Goal: Transaction & Acquisition: Purchase product/service

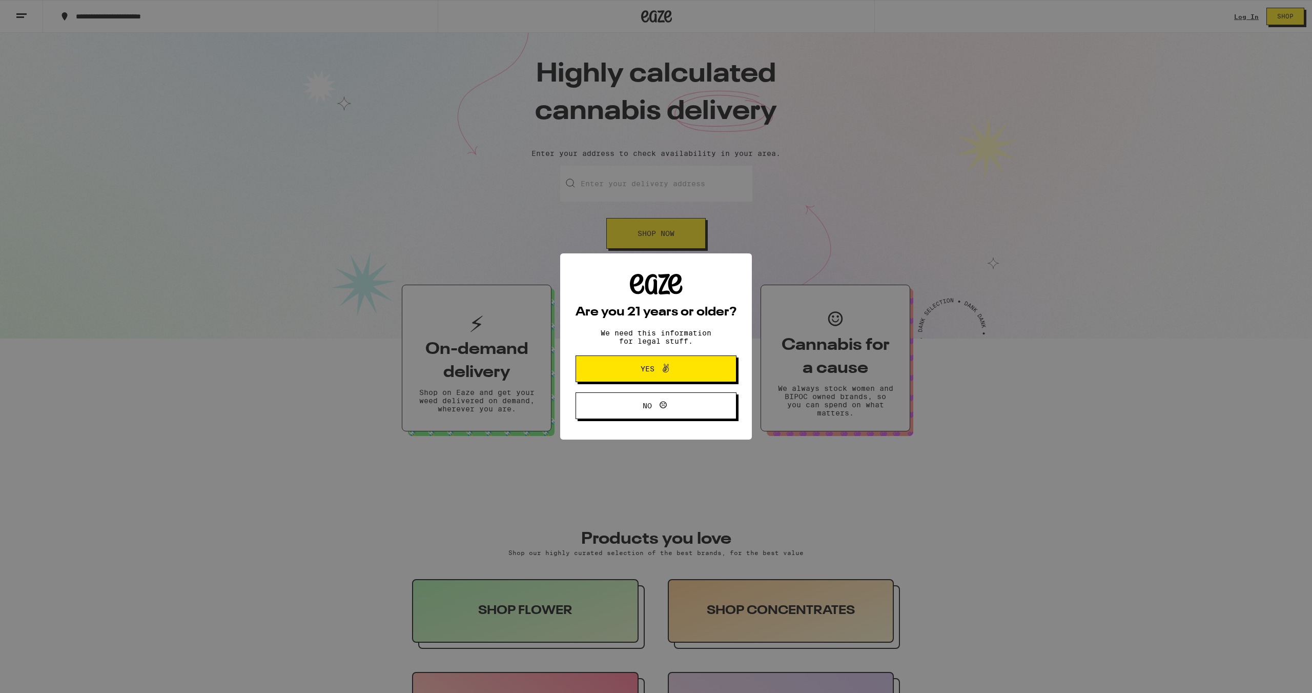
click at [647, 377] on button "Yes" at bounding box center [656, 368] width 161 height 27
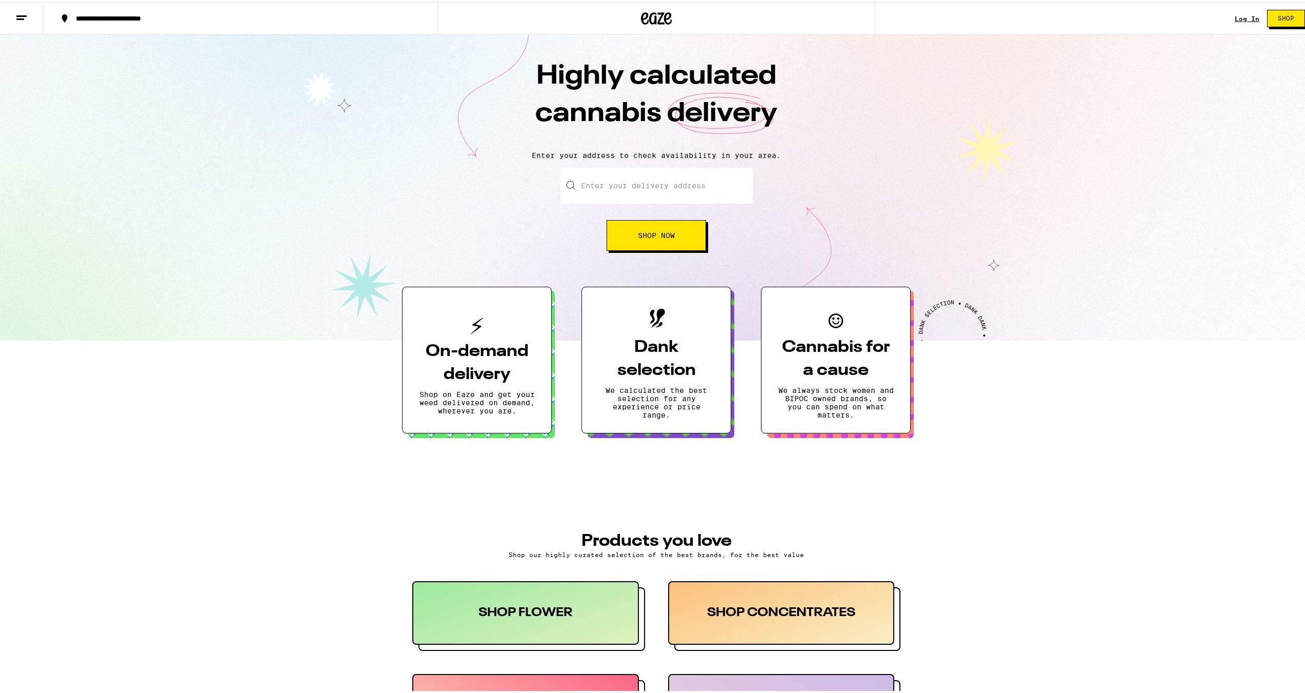
click at [1242, 14] on link "Log In" at bounding box center [1247, 16] width 25 height 7
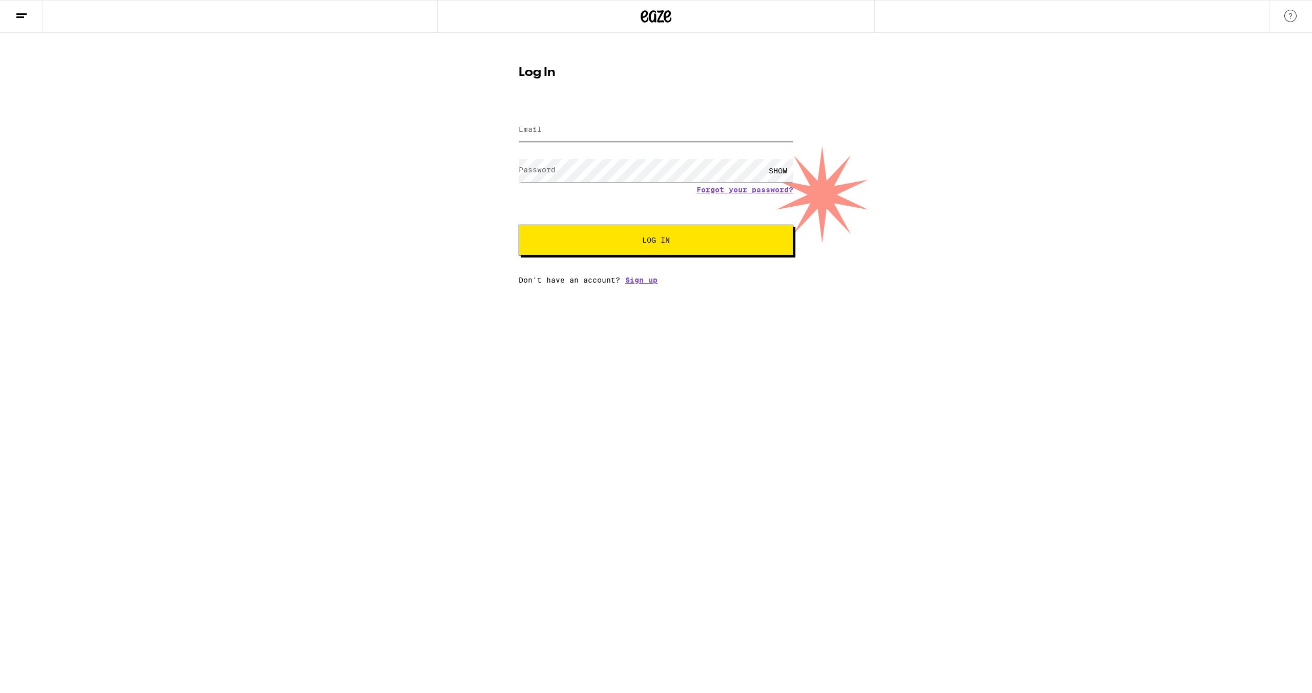
click at [595, 135] on input "Email" at bounding box center [656, 129] width 275 height 23
type input "[PERSON_NAME][EMAIL_ADDRESS][DOMAIN_NAME]"
click at [622, 232] on button "Log In" at bounding box center [656, 240] width 275 height 31
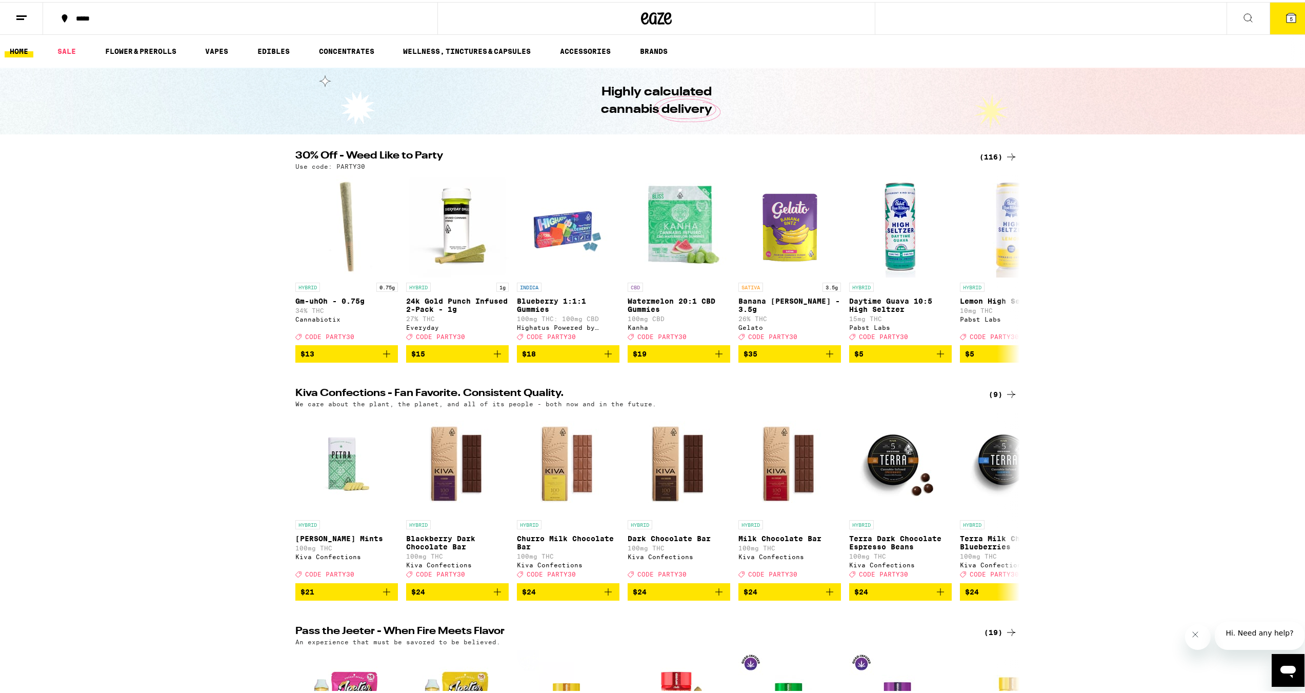
click at [997, 153] on div "(116)" at bounding box center [998, 155] width 38 height 12
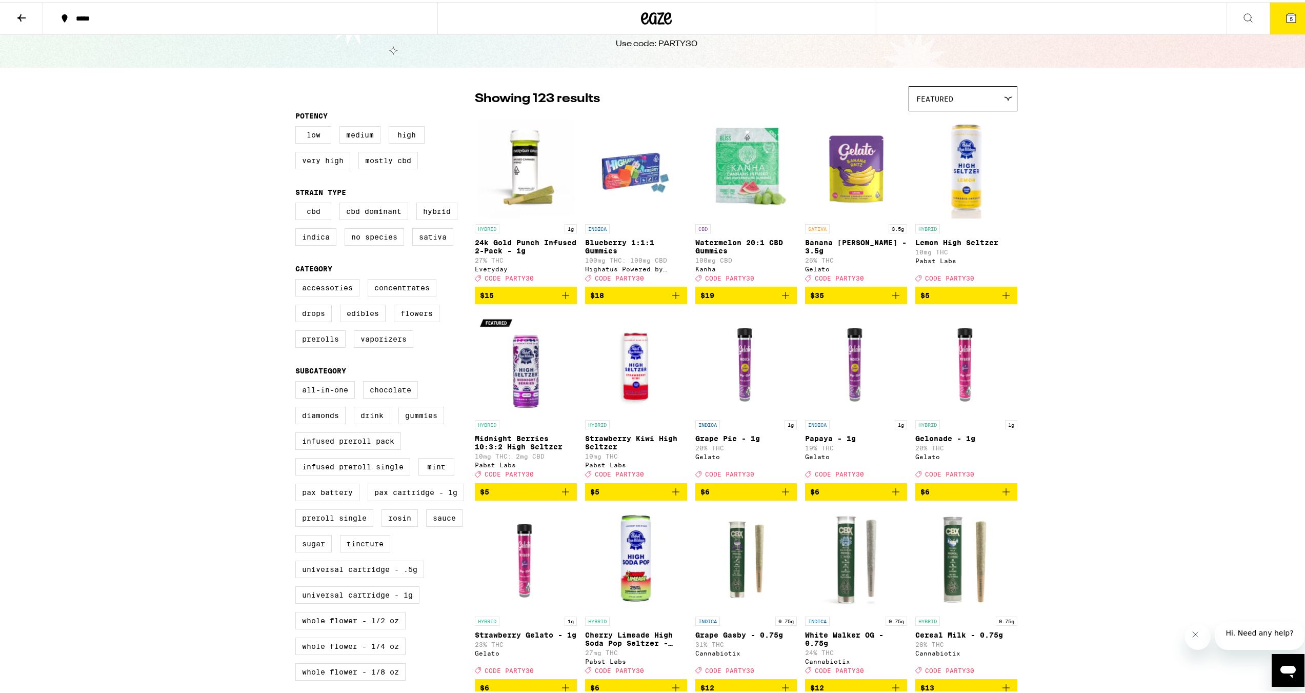
scroll to position [51, 0]
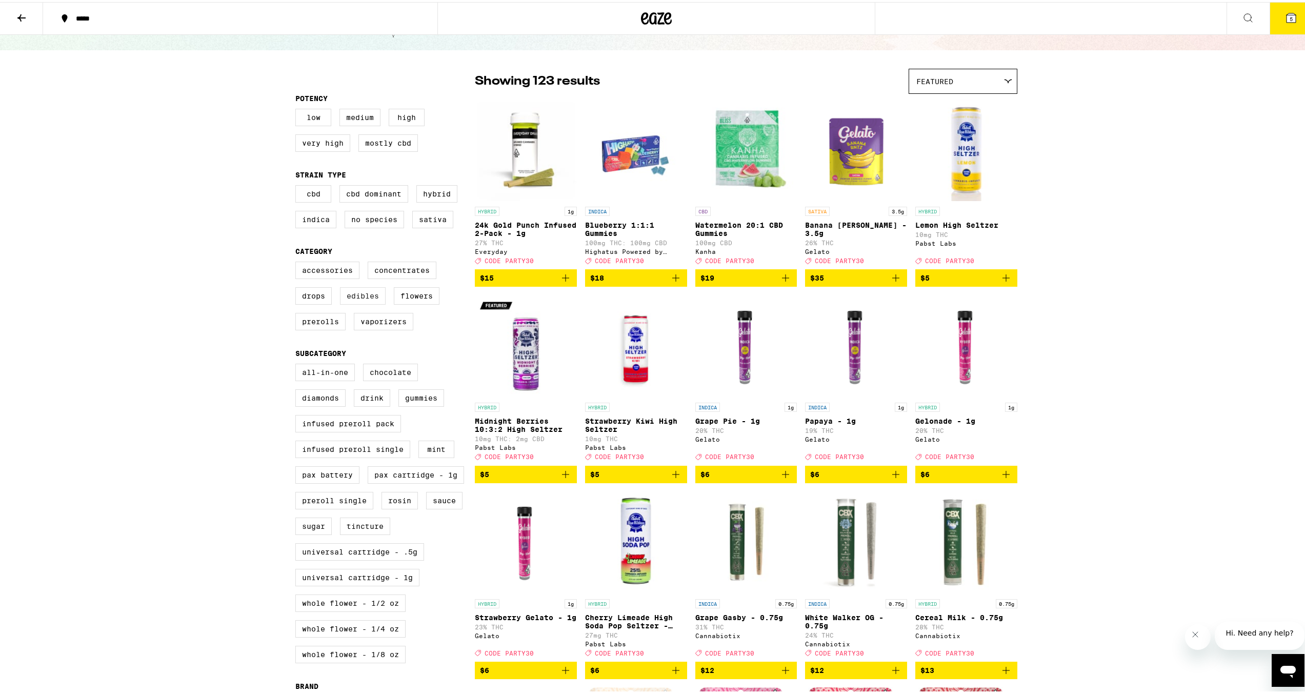
click at [351, 302] on label "Edibles" at bounding box center [363, 293] width 46 height 17
click at [298, 261] on input "Edibles" at bounding box center [297, 261] width 1 height 1
checkbox input "true"
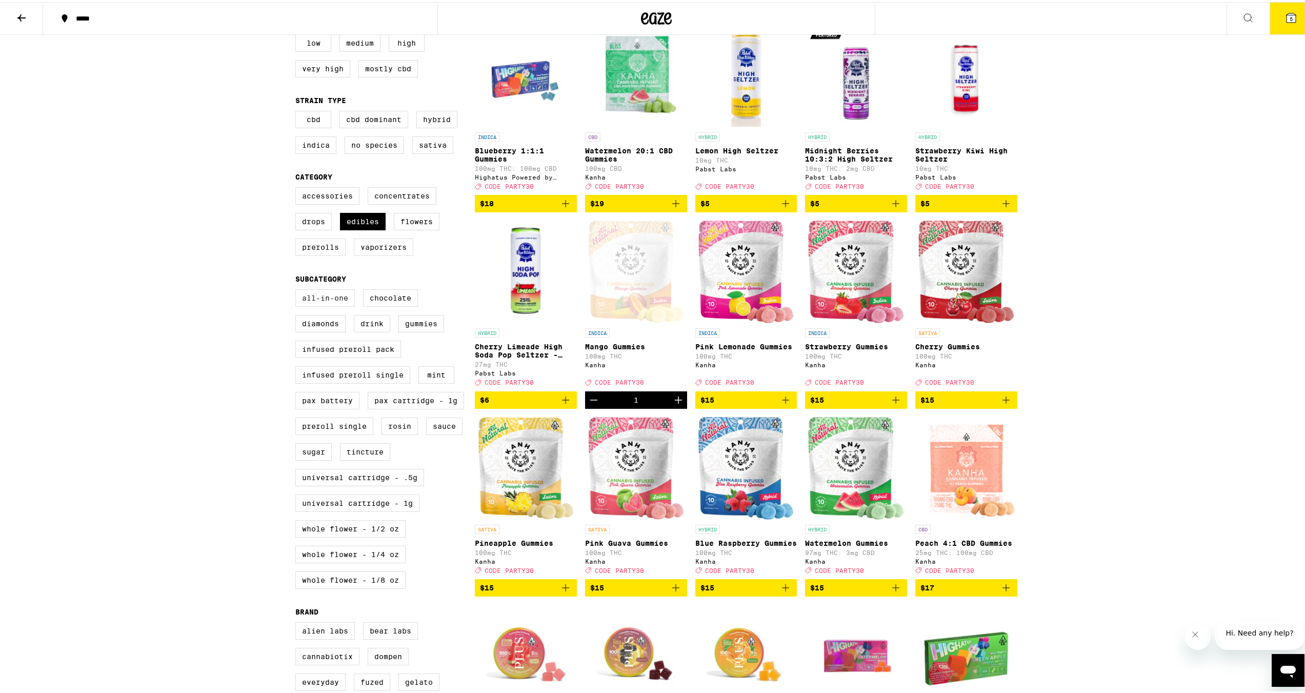
scroll to position [103, 0]
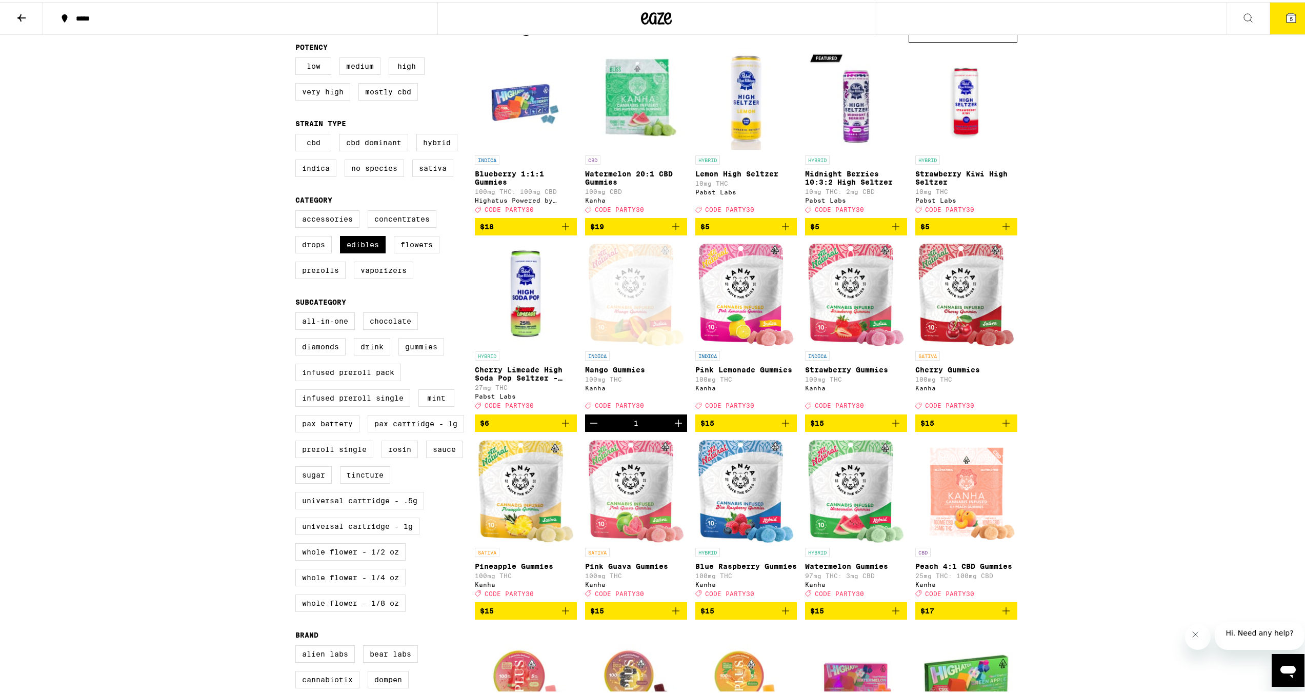
click at [1286, 16] on icon at bounding box center [1290, 15] width 9 height 9
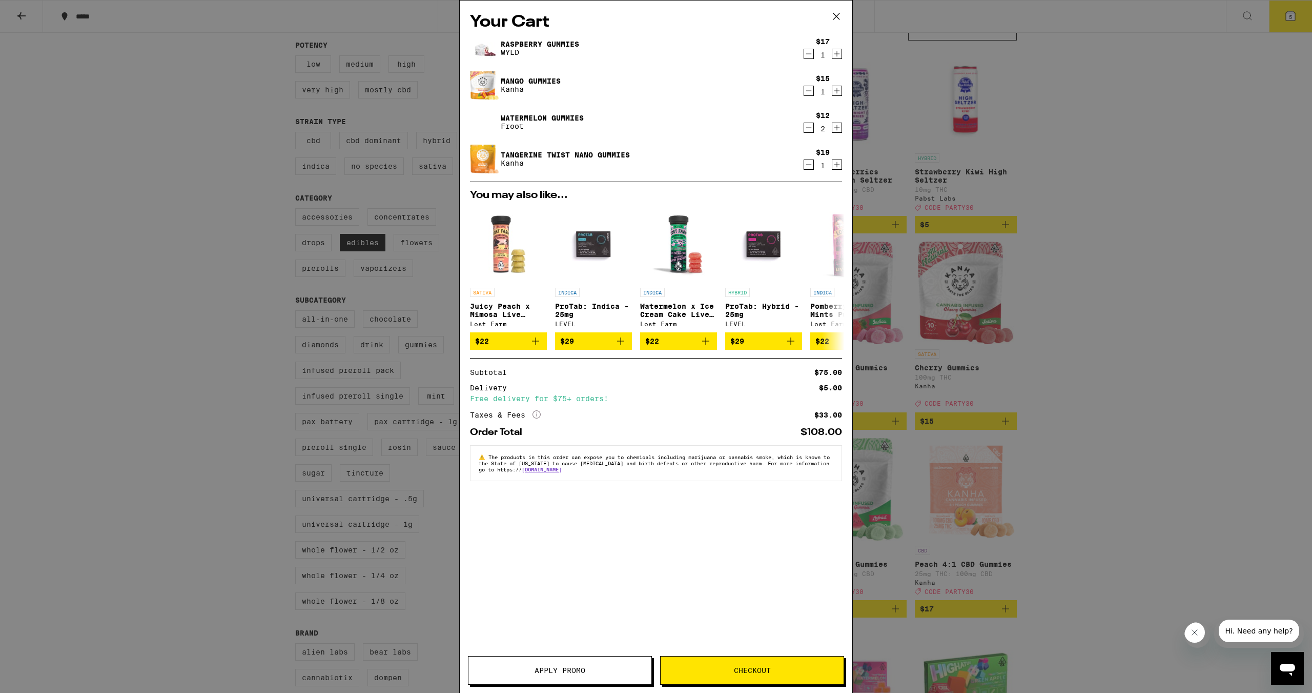
click at [836, 20] on icon at bounding box center [836, 16] width 15 height 15
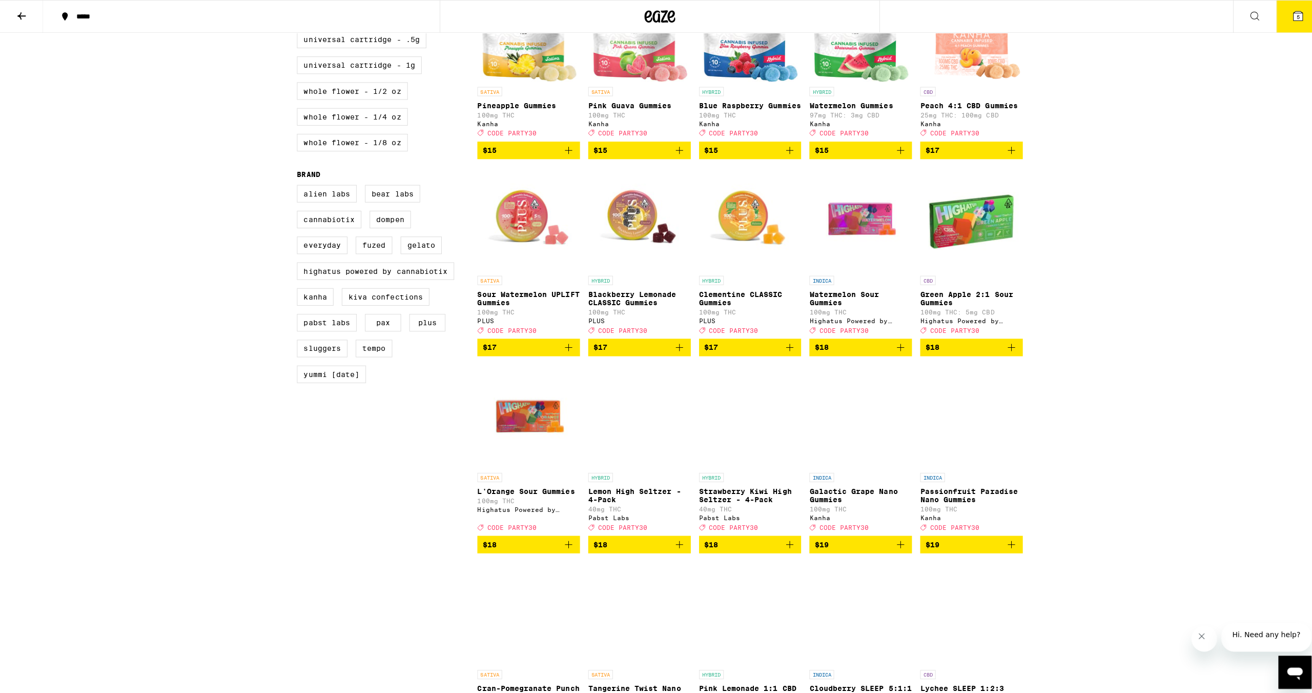
scroll to position [461, 0]
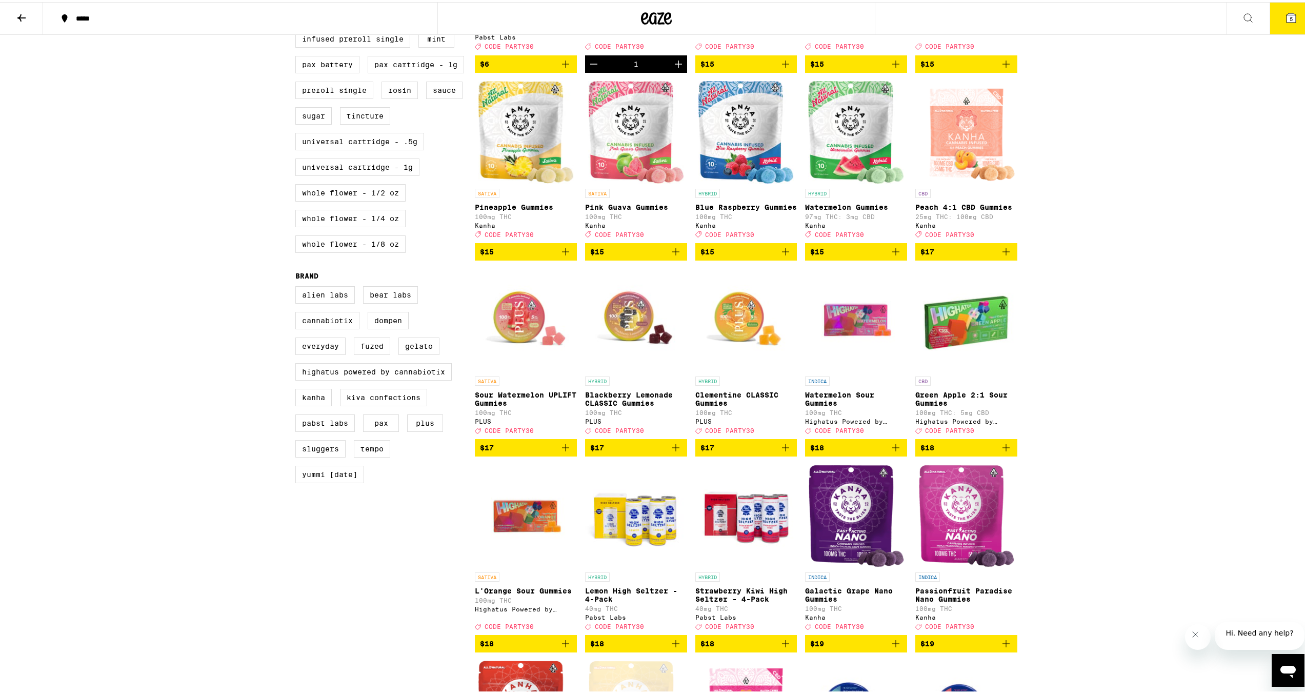
click at [1289, 28] on button "5" at bounding box center [1290, 17] width 43 height 32
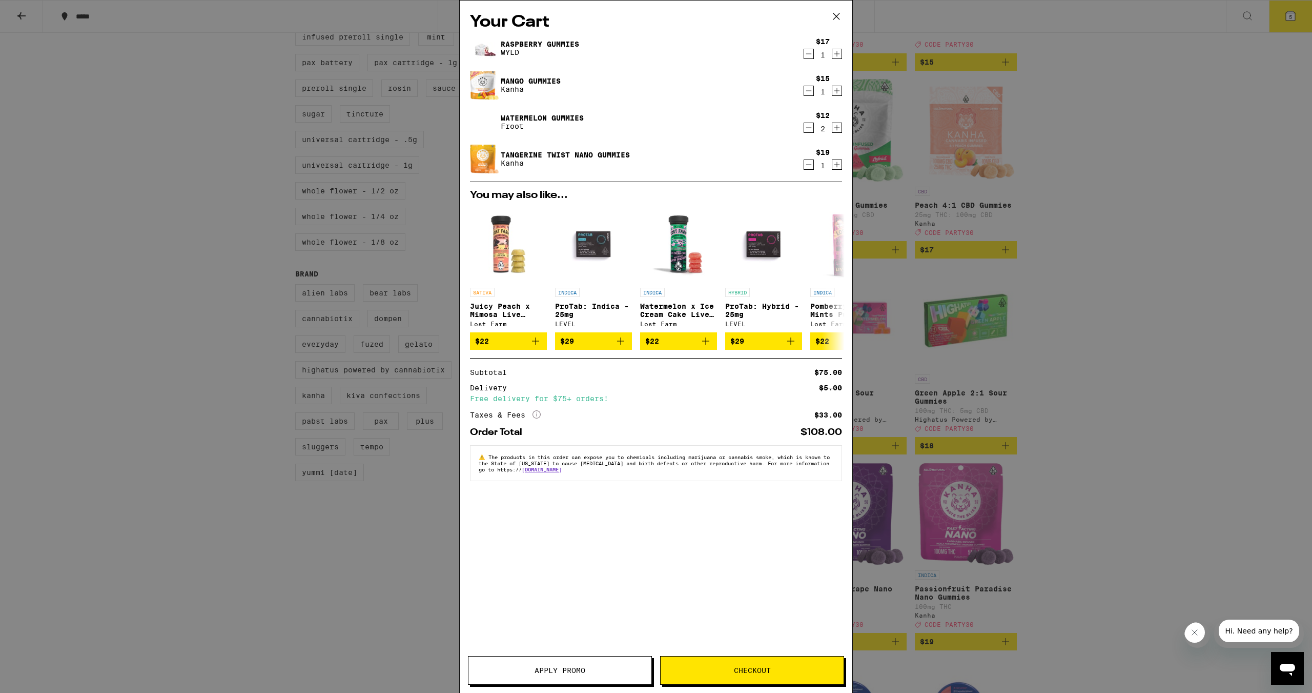
click at [810, 54] on icon "Decrement" at bounding box center [808, 54] width 9 height 12
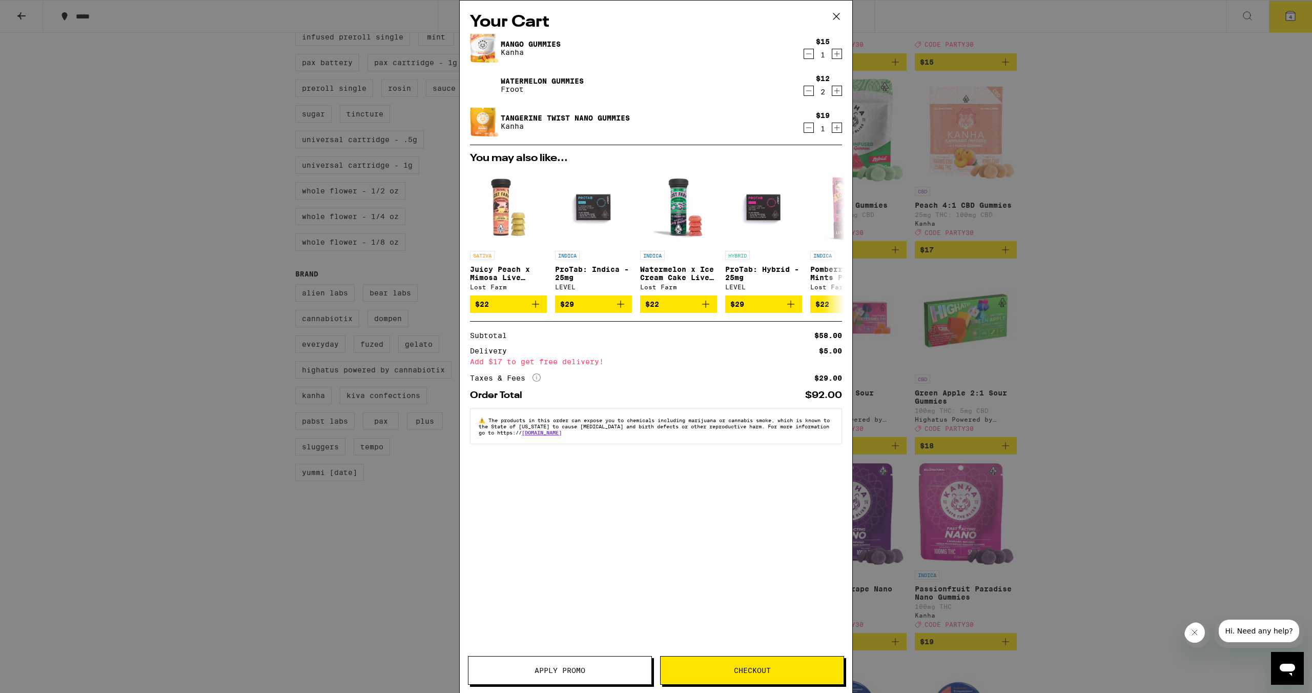
click at [811, 127] on icon "Decrement" at bounding box center [808, 128] width 9 height 12
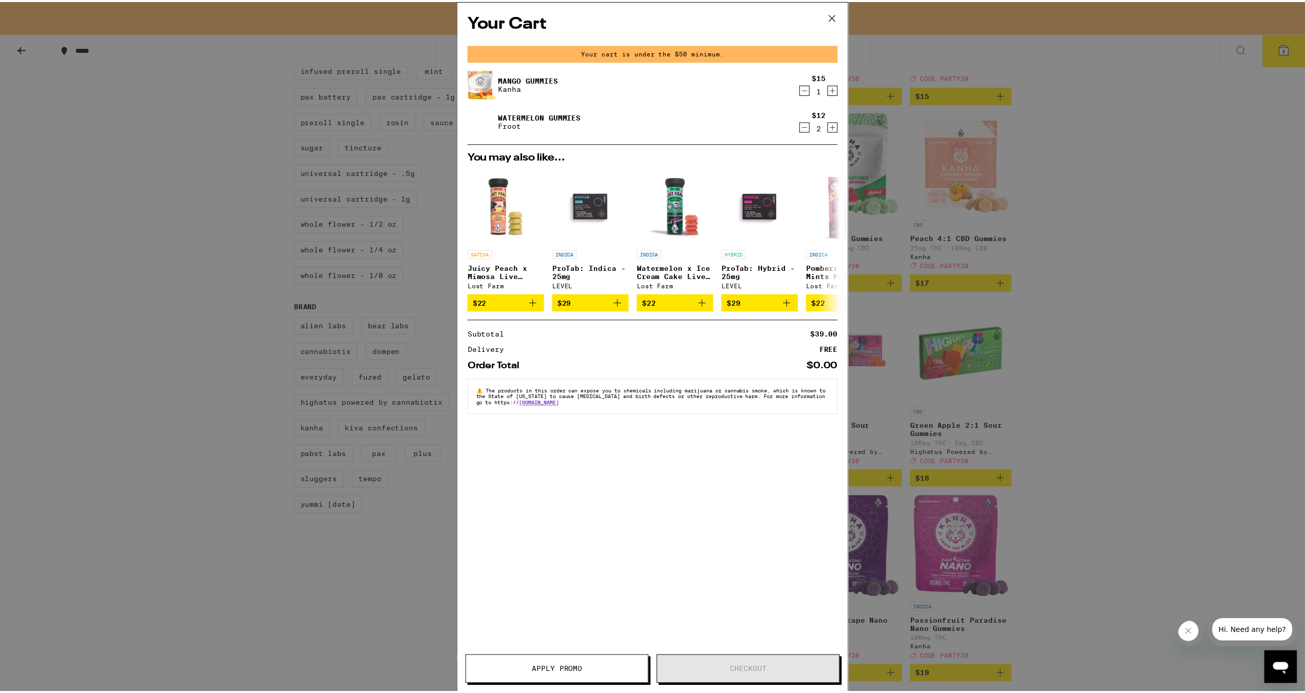
scroll to position [494, 0]
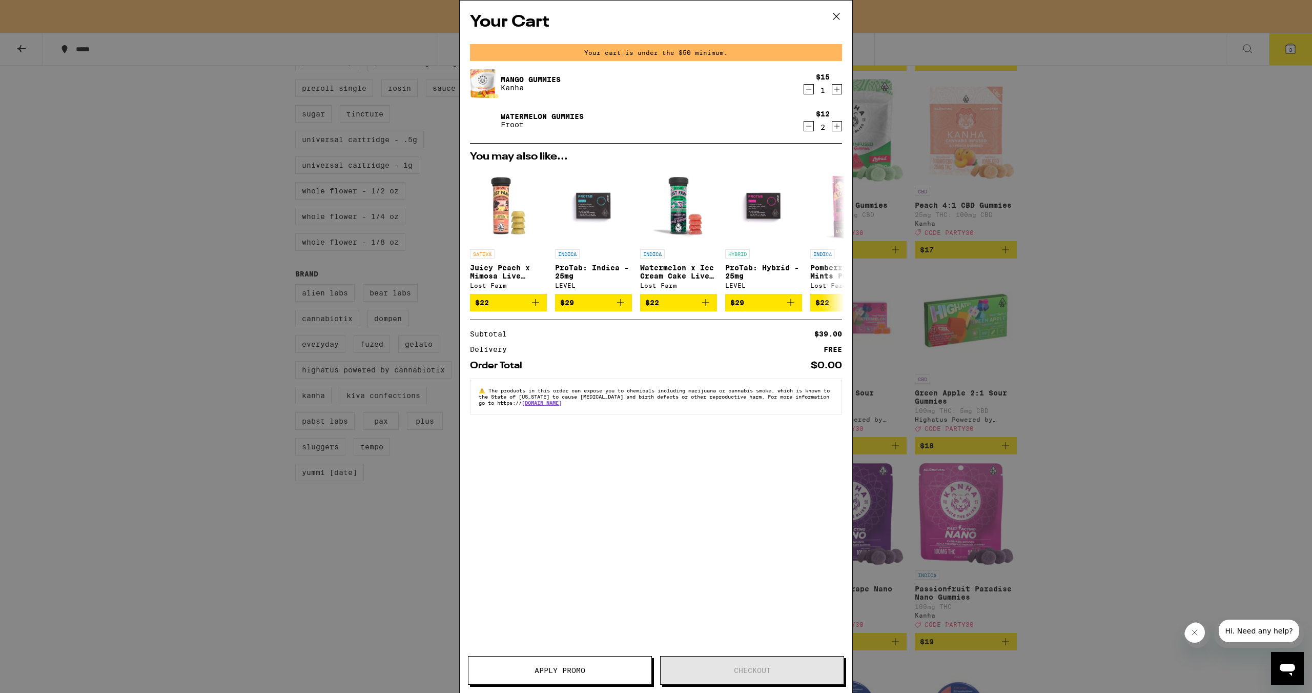
click at [840, 14] on icon at bounding box center [836, 16] width 15 height 15
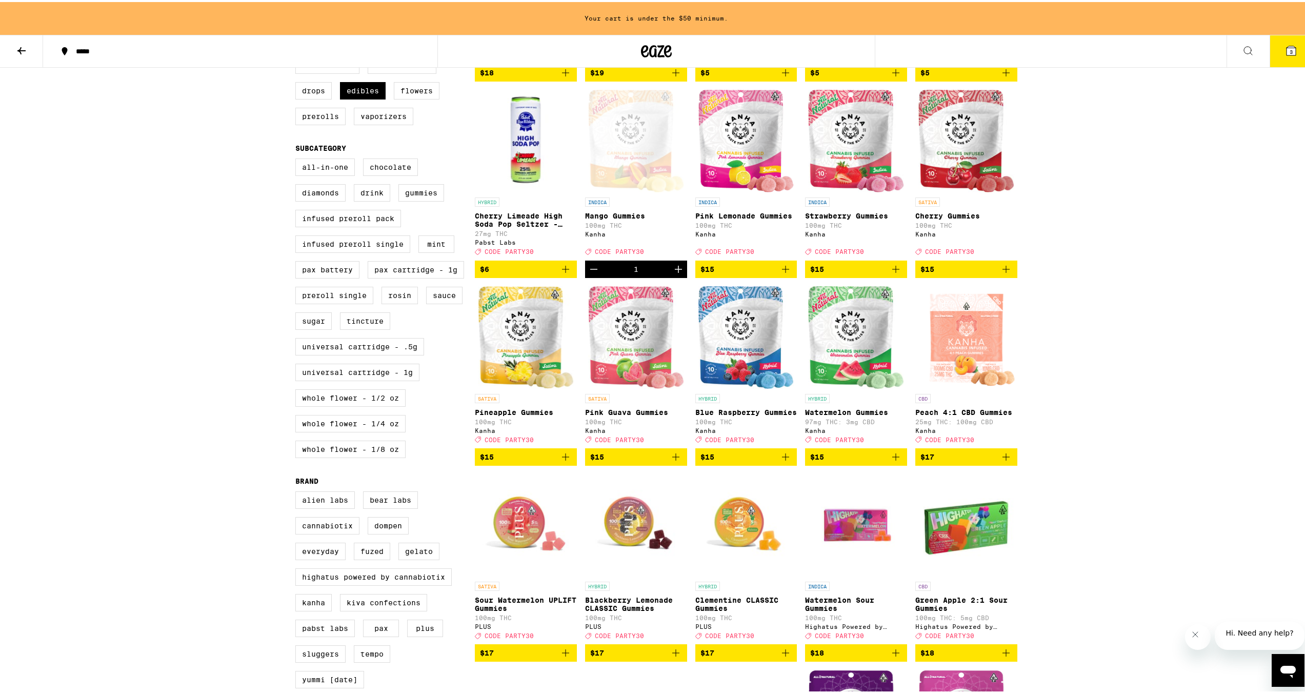
scroll to position [187, 0]
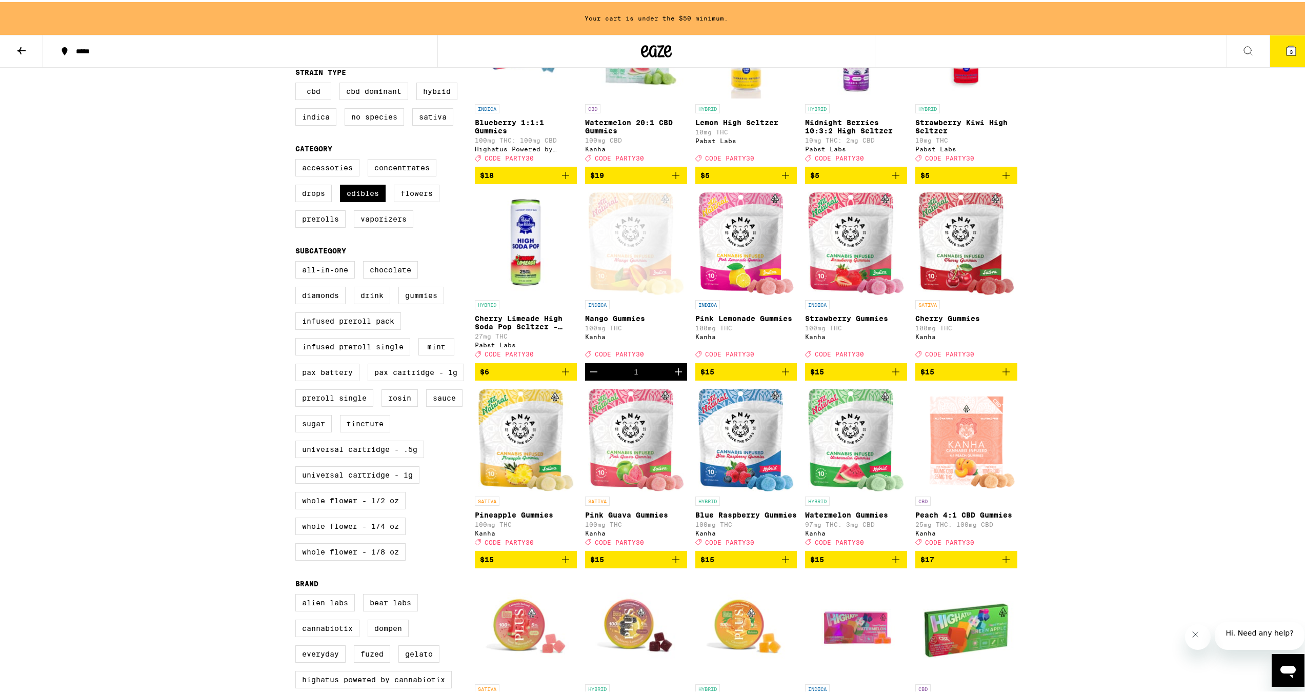
click at [590, 370] on icon "Decrement" at bounding box center [593, 370] width 7 height 0
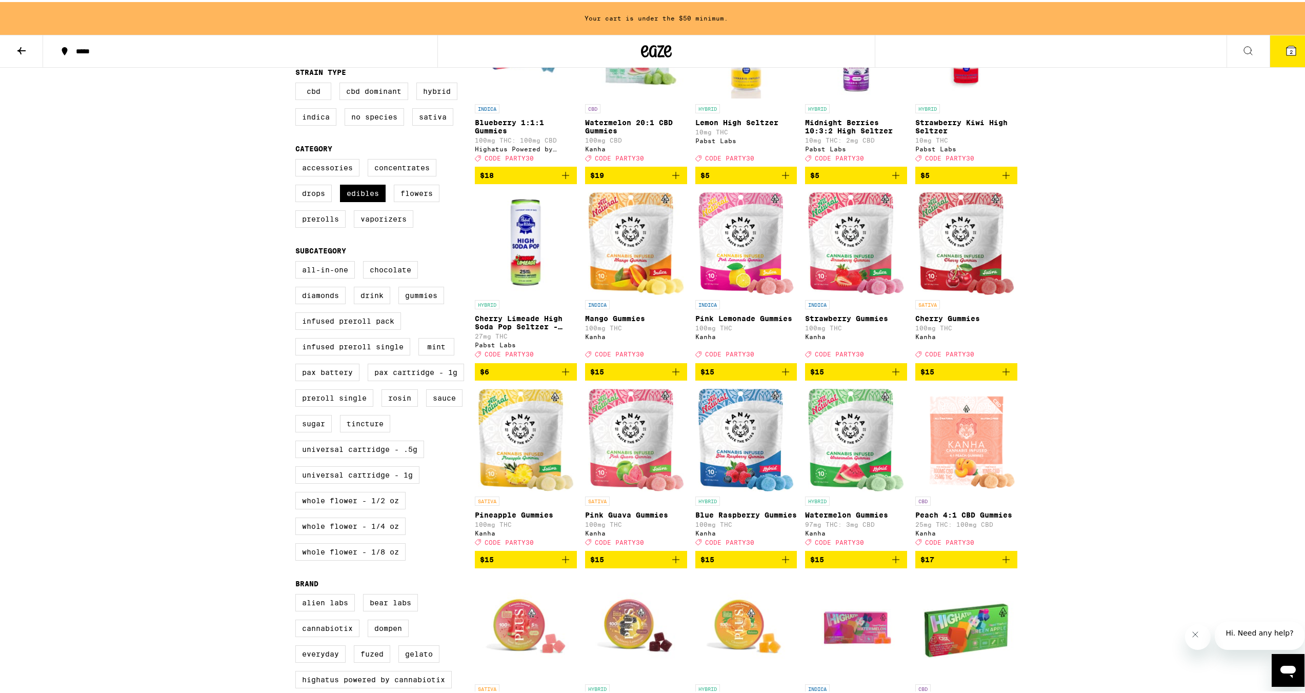
click at [751, 247] on img "Open page for Pink Lemonade Gummies from Kanha" at bounding box center [746, 241] width 96 height 103
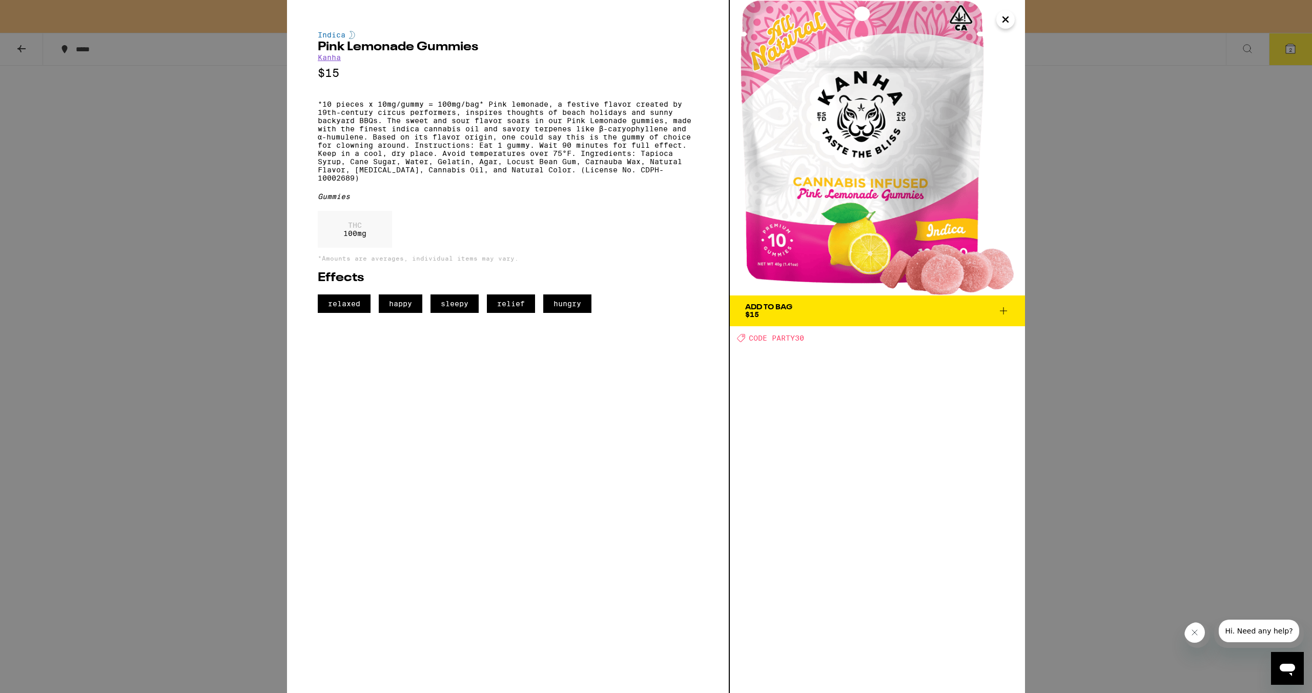
click at [793, 299] on button "Add To Bag $15" at bounding box center [877, 310] width 295 height 31
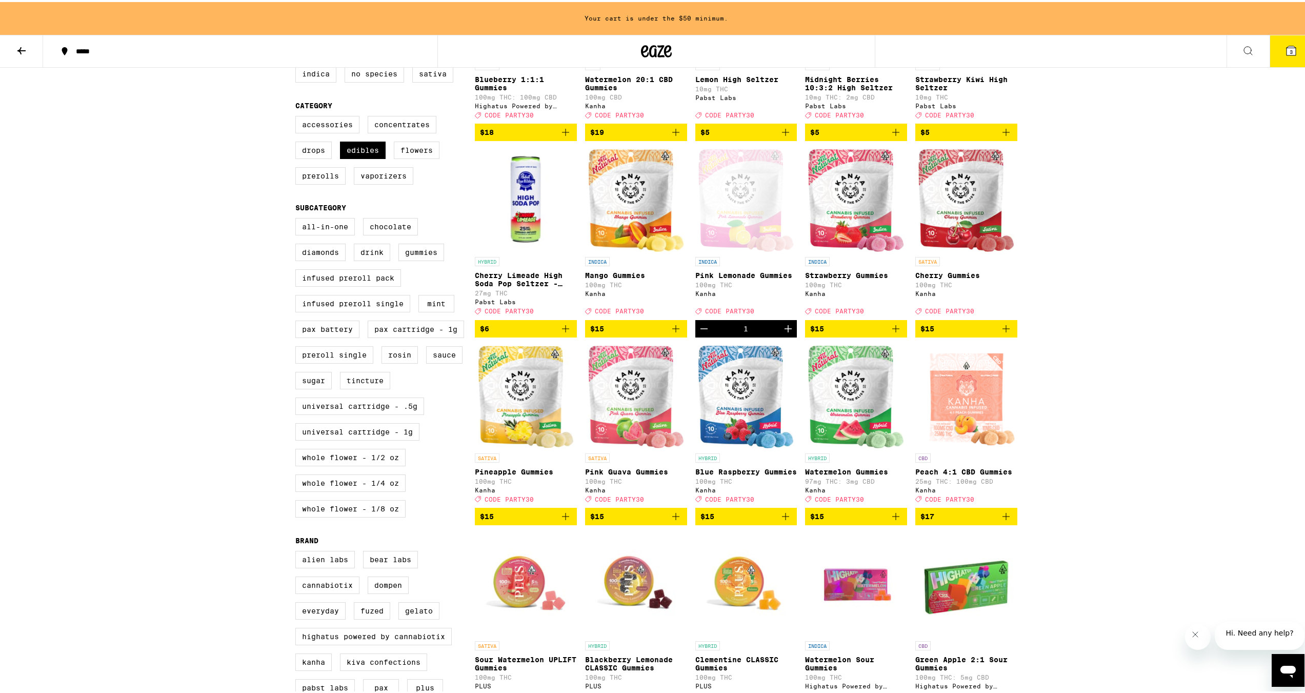
scroll to position [289, 0]
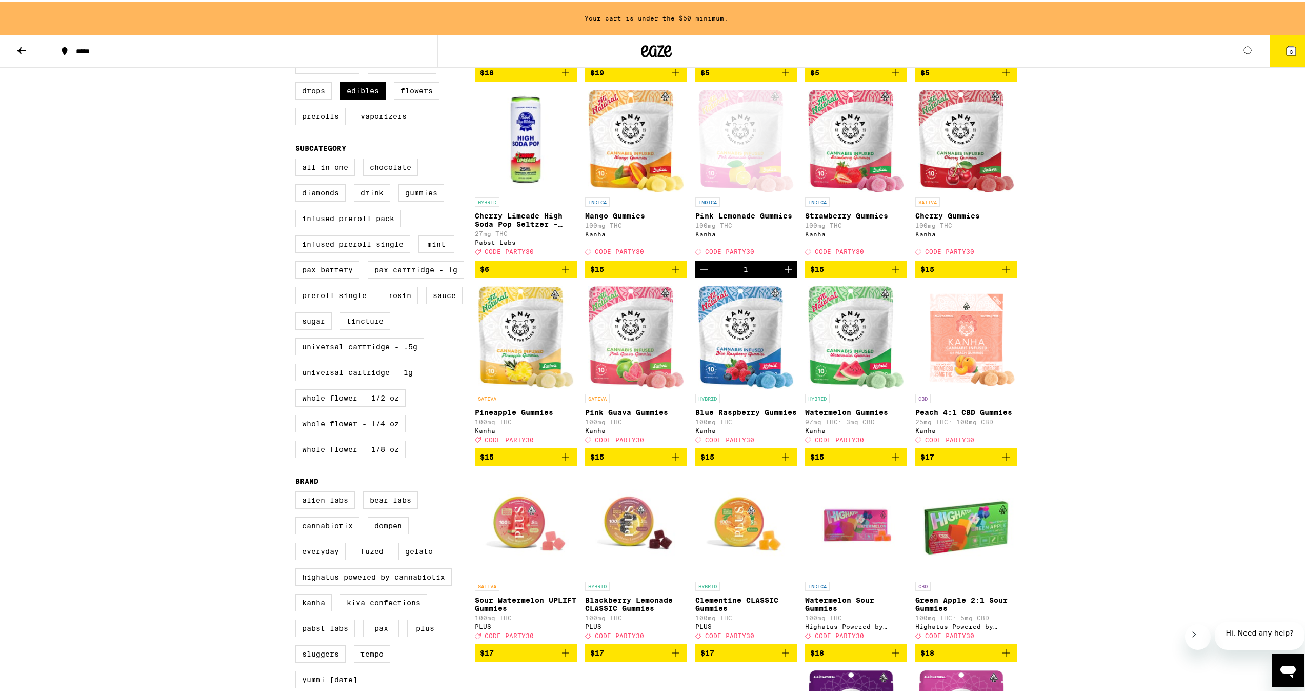
click at [763, 200] on link "INDICA Pink Lemonade Gummies 100mg THC Kanha Deal Created with Sketch. CODE PAR…" at bounding box center [746, 173] width 102 height 170
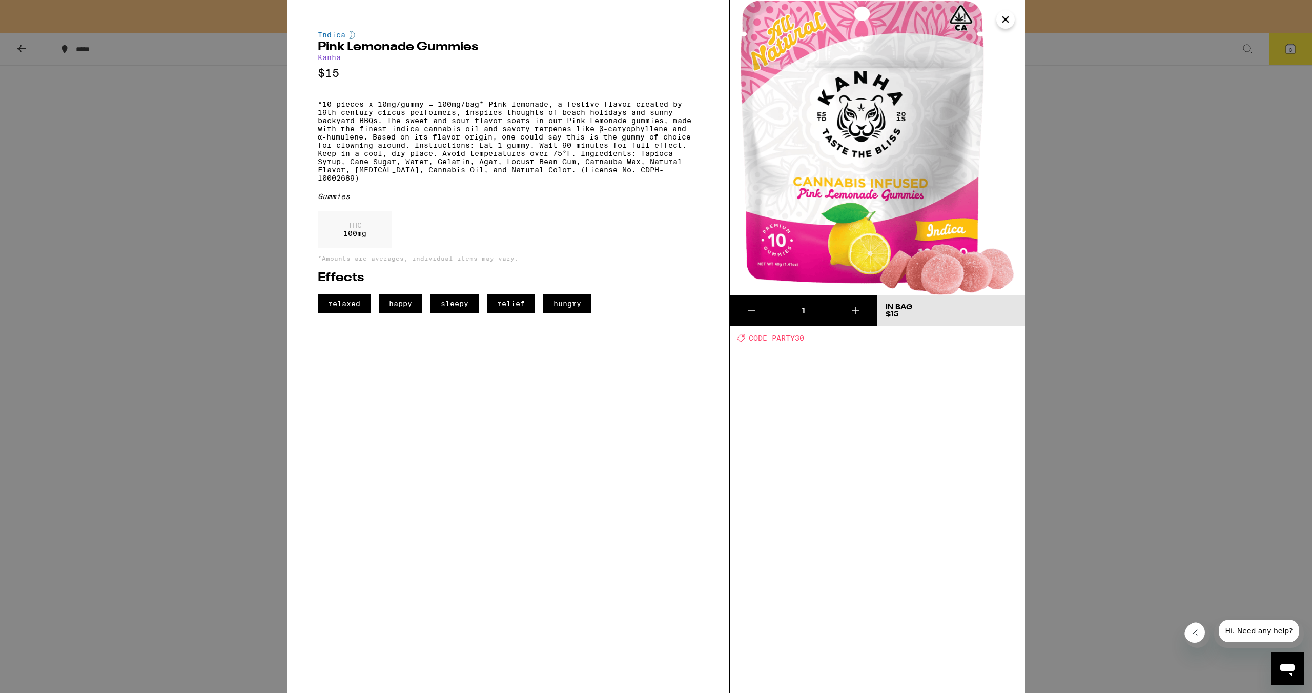
click at [1187, 310] on div "Indica Pink Lemonade Gummies Kanha $15 *10 pieces x 10mg/gummy = 100mg/bag* Pin…" at bounding box center [656, 346] width 1312 height 693
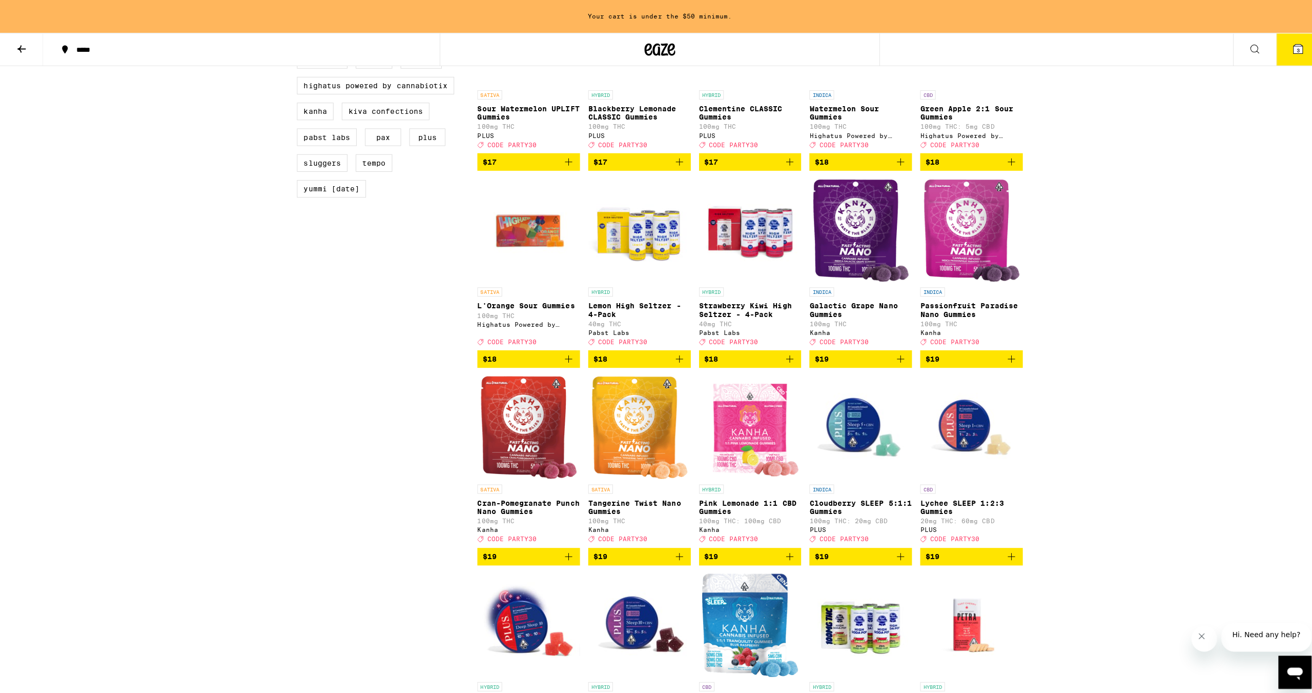
scroll to position [802, 0]
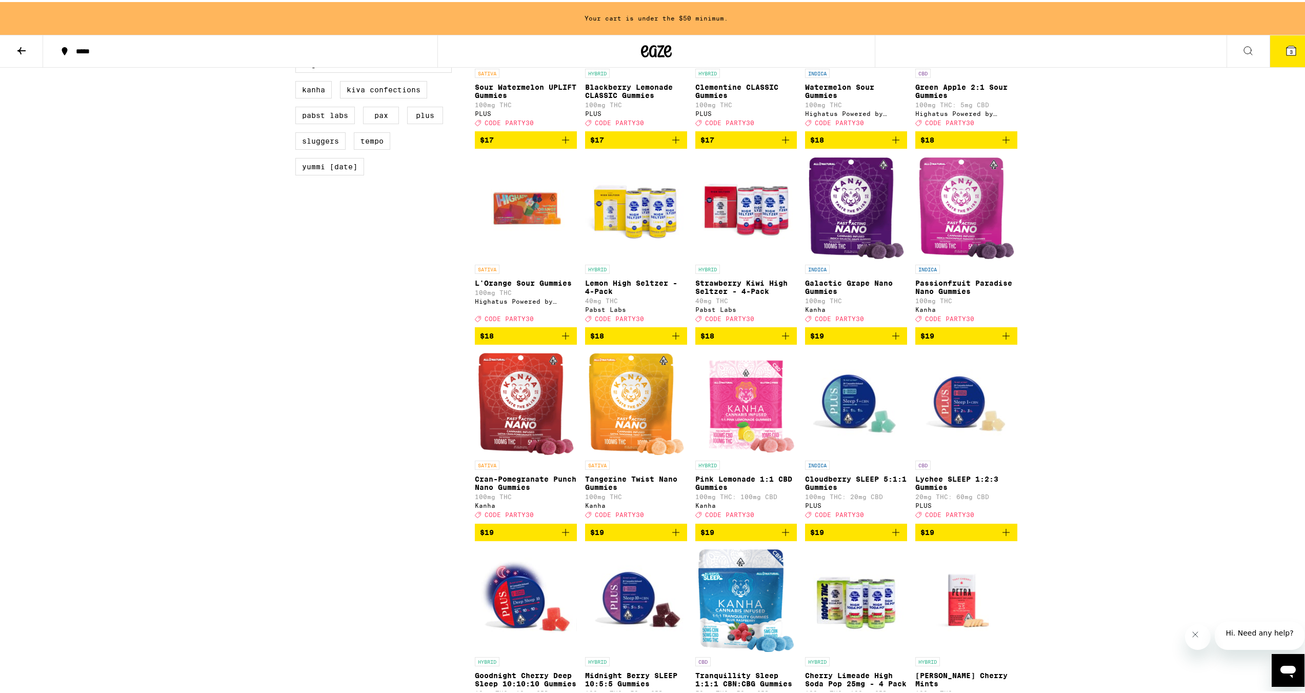
click at [936, 257] on img "Open page for Passionfruit Paradise Nano Gummies from Kanha" at bounding box center [966, 206] width 96 height 103
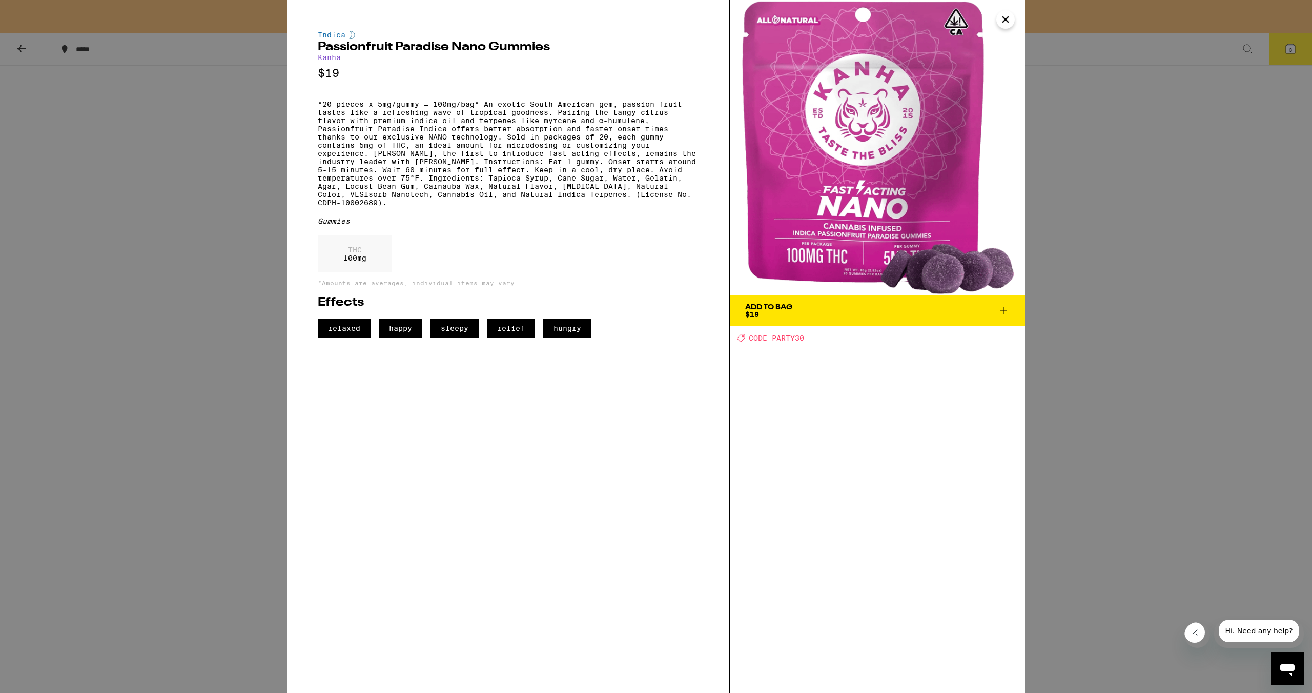
click at [934, 312] on span "Add To Bag $19" at bounding box center [877, 311] width 265 height 14
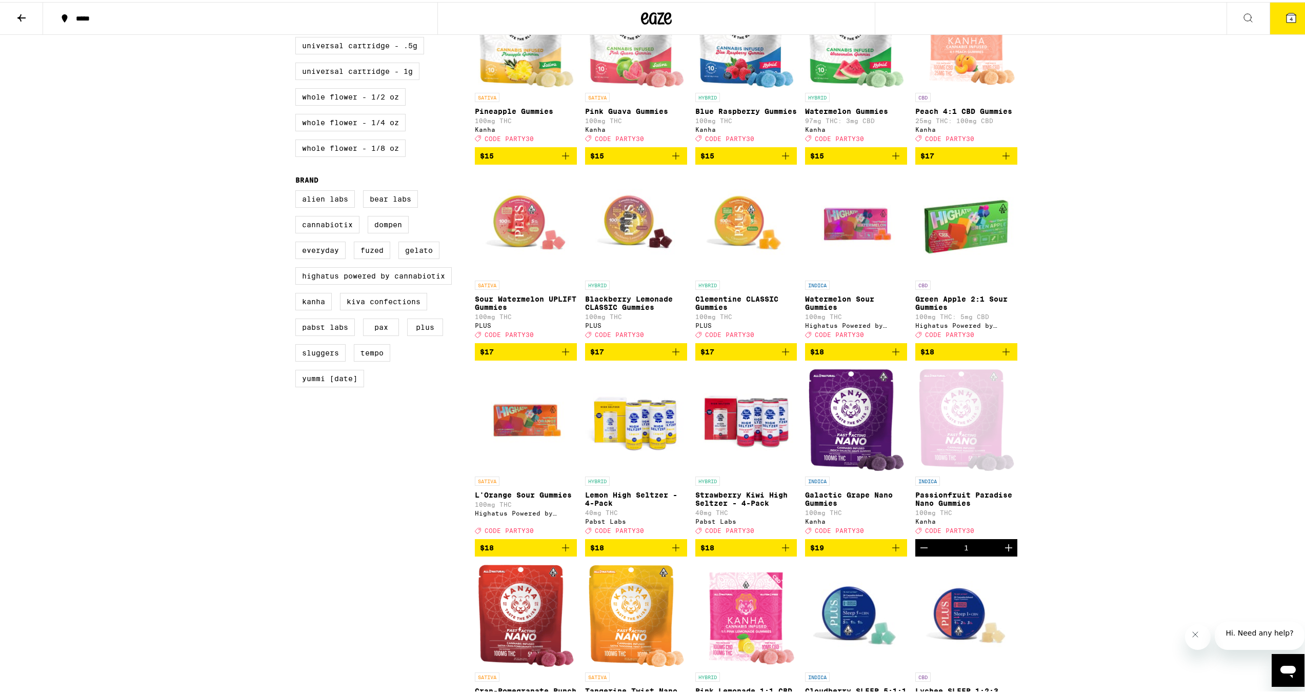
scroll to position [564, 0]
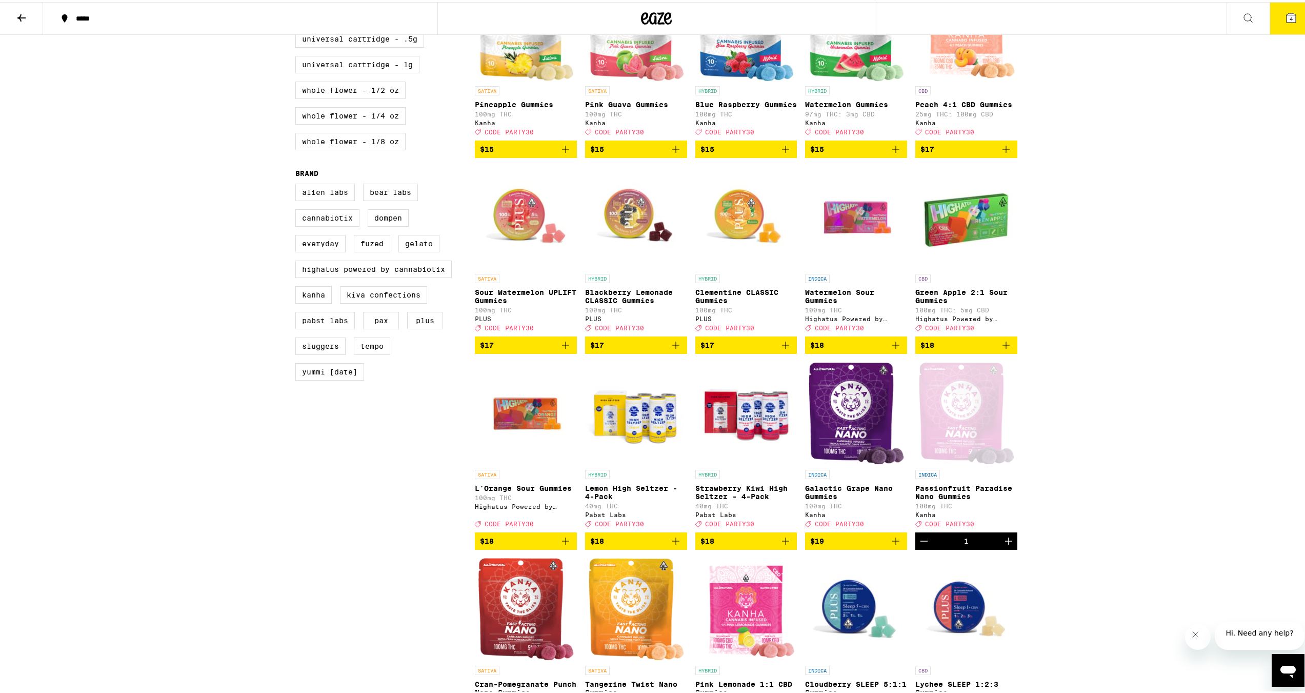
click at [731, 261] on img "Open page for Clementine CLASSIC Gummies from PLUS" at bounding box center [746, 215] width 102 height 103
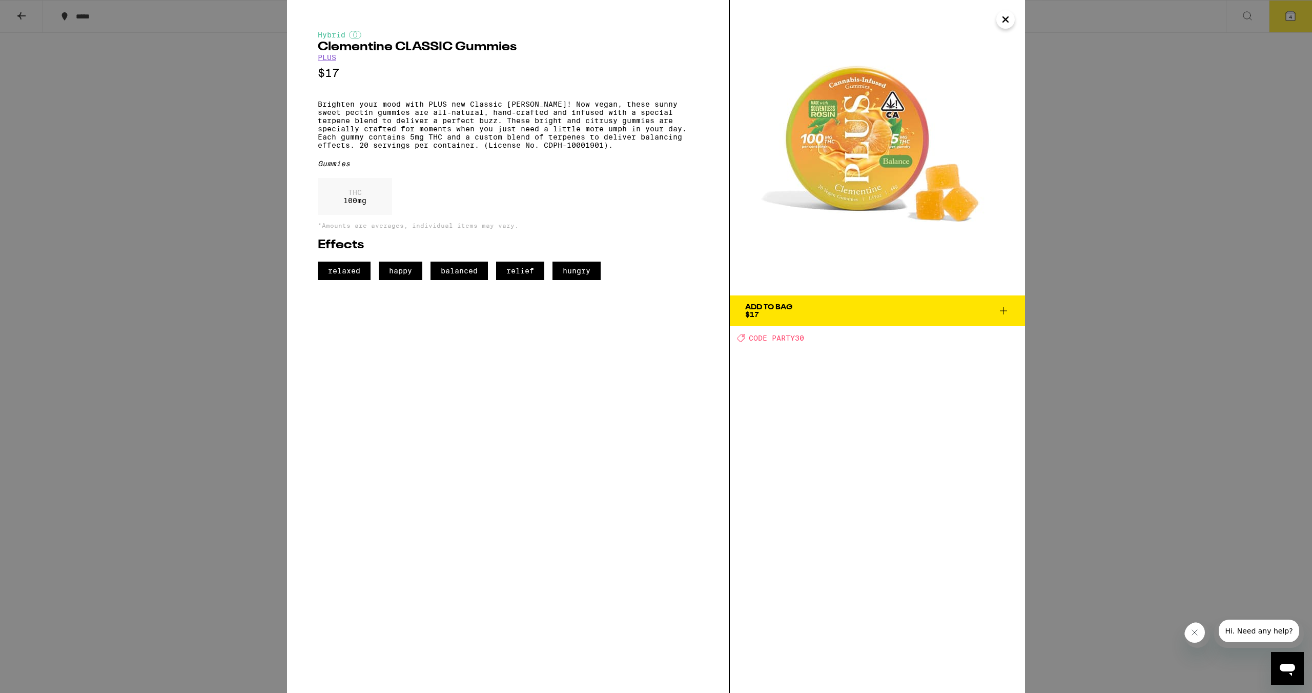
click at [188, 409] on div "Hybrid Clementine CLASSIC Gummies PLUS $17 Brighten your mood with PLUS new Cla…" at bounding box center [656, 346] width 1312 height 693
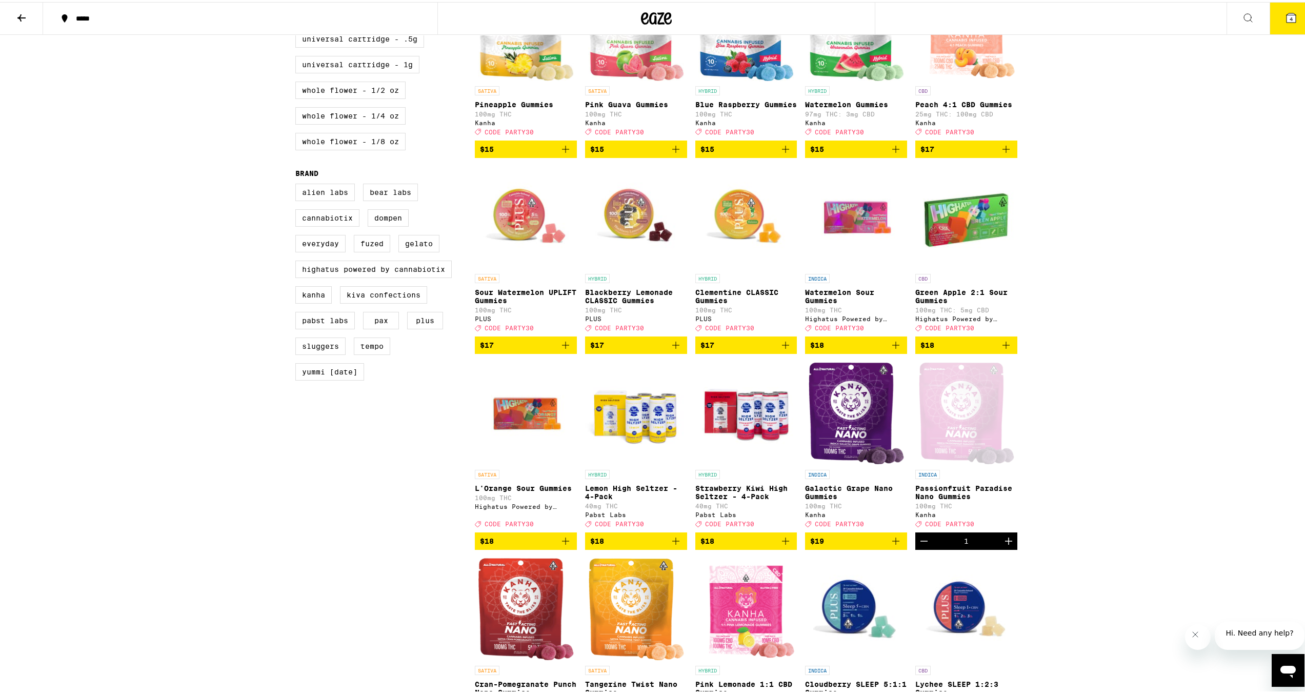
scroll to position [615, 0]
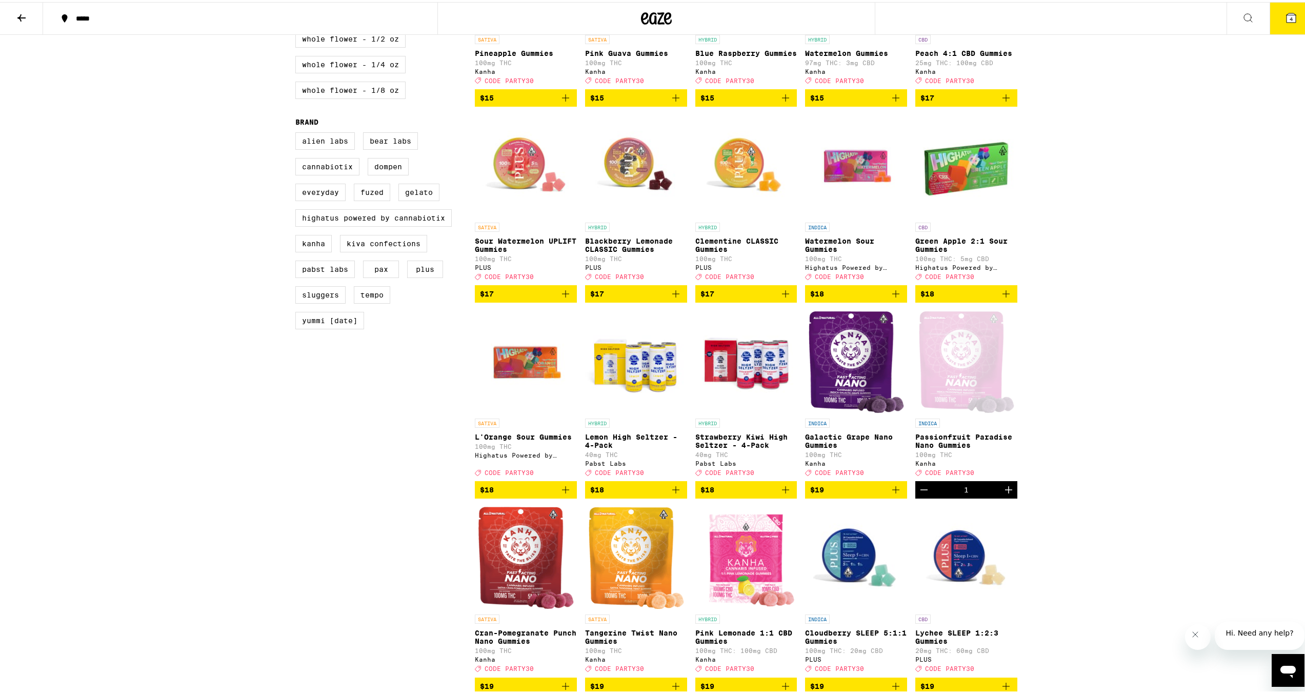
click at [516, 396] on img "Open page for L'Orange Sour Gummies from Highatus Powered by Cannabiotix" at bounding box center [526, 360] width 102 height 103
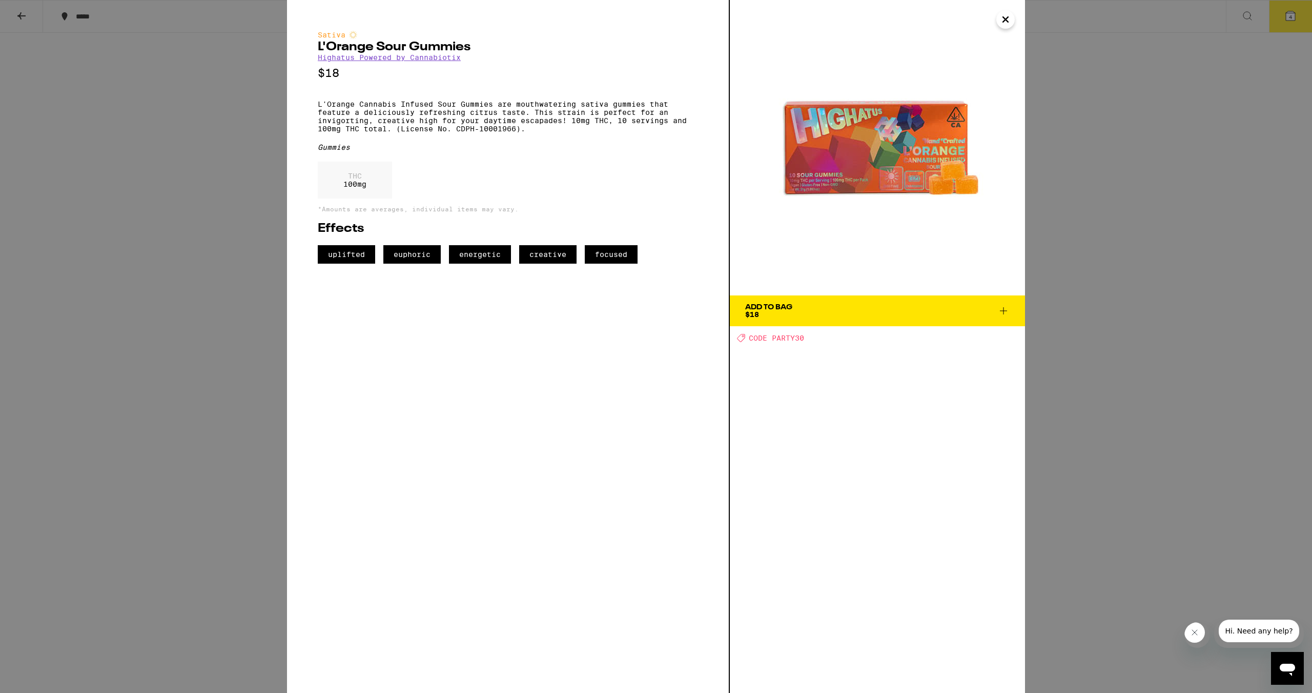
click at [875, 315] on span "Add To Bag $18" at bounding box center [877, 311] width 265 height 14
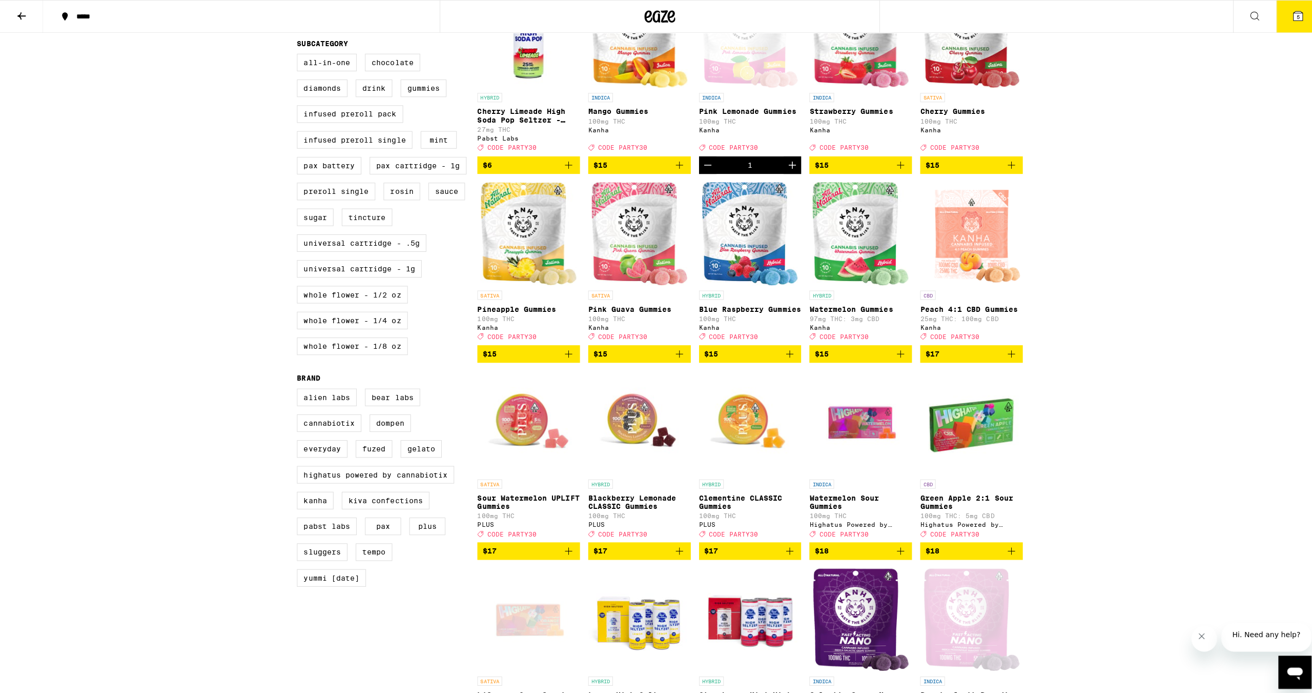
scroll to position [359, 0]
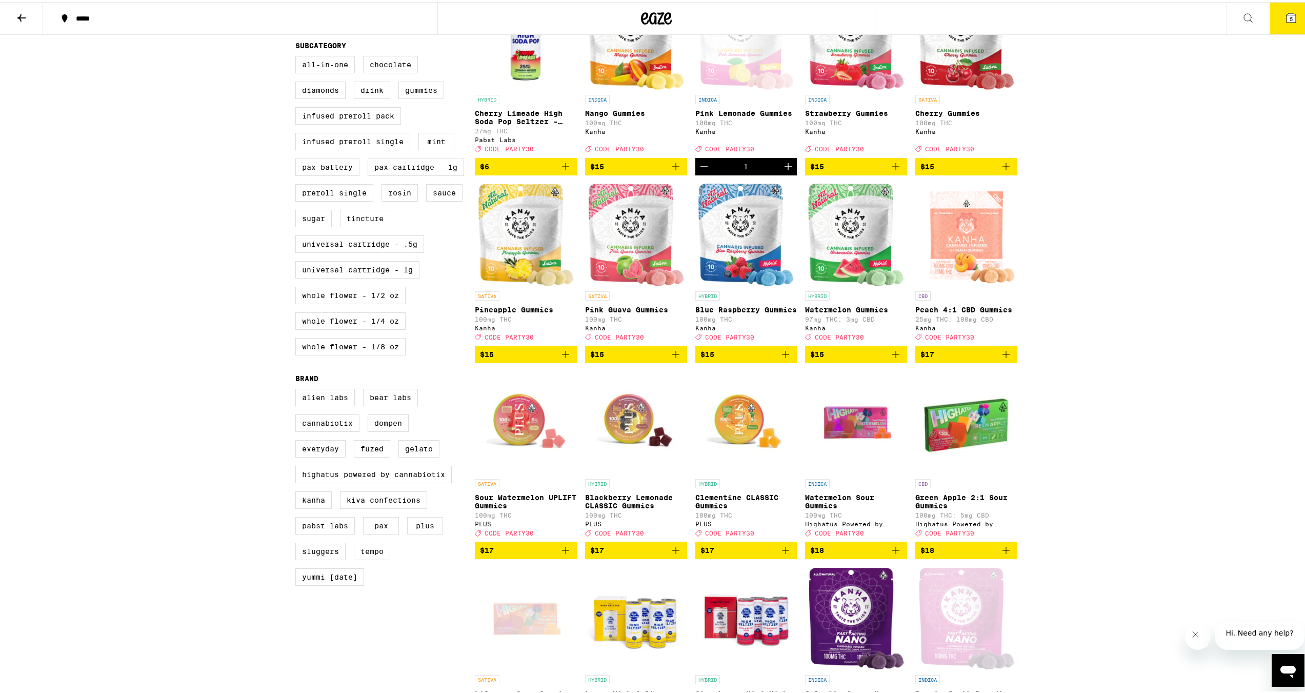
click at [1276, 24] on button "5" at bounding box center [1290, 17] width 43 height 32
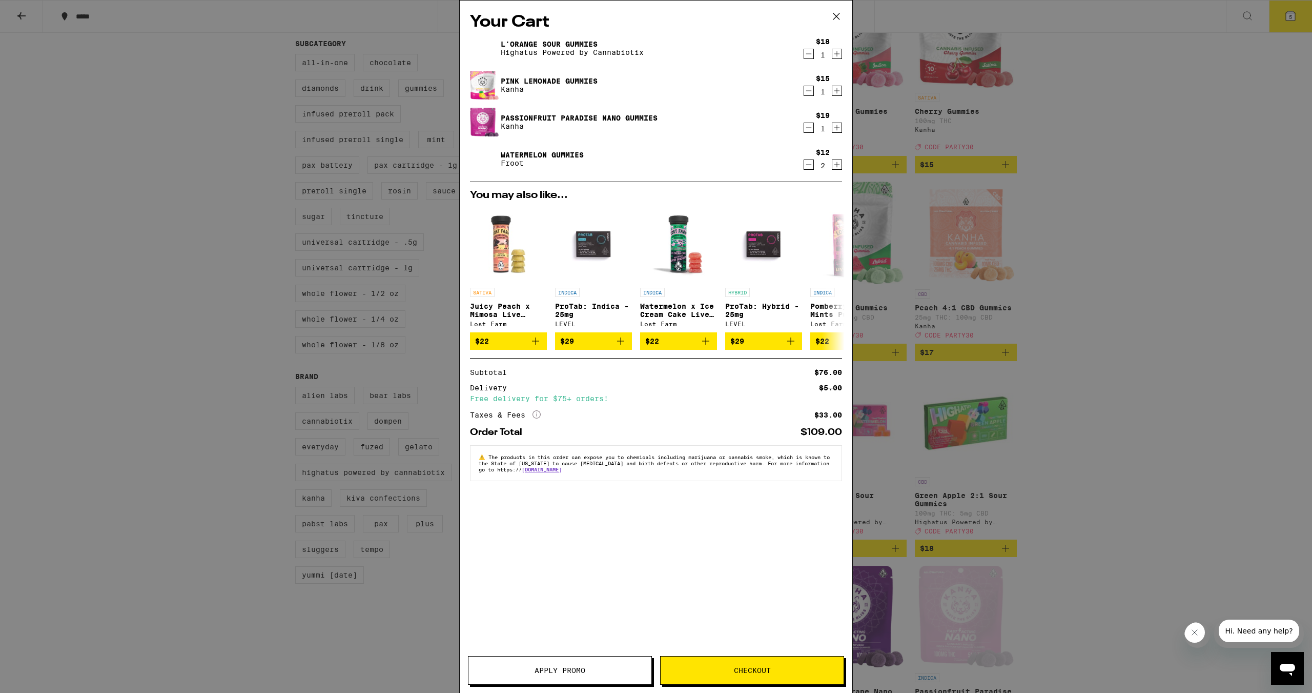
click at [554, 663] on button "Apply Promo" at bounding box center [560, 670] width 184 height 29
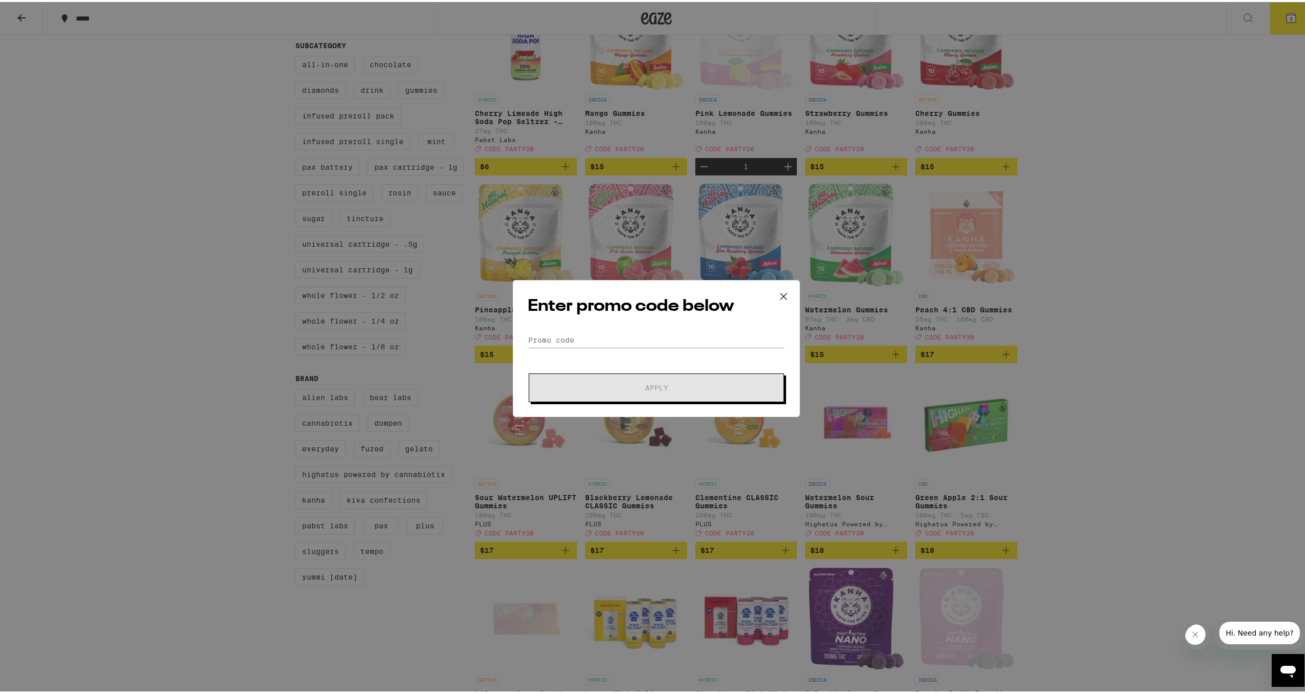
click at [594, 330] on div "Enter promo code below Promo Code Apply" at bounding box center [656, 346] width 287 height 137
click at [592, 340] on input "Promo Code" at bounding box center [656, 337] width 257 height 15
type input "PARTY30"
click at [630, 391] on button "Apply" at bounding box center [656, 385] width 255 height 29
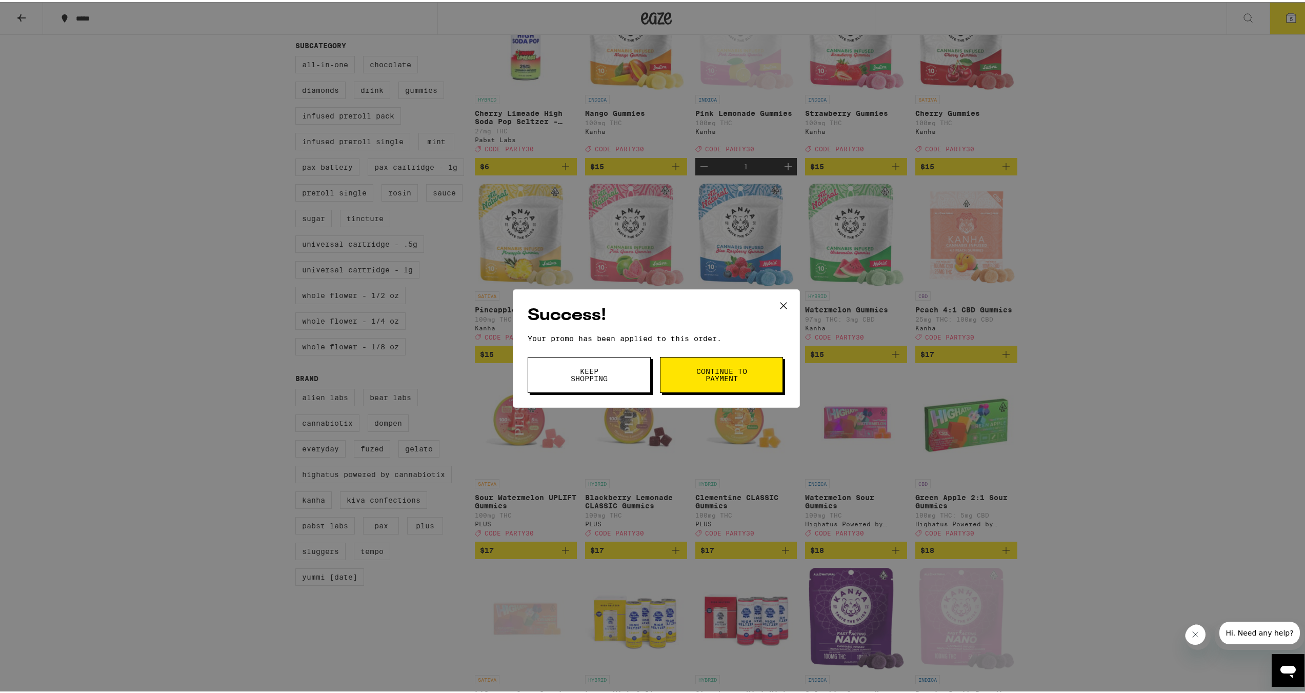
click at [783, 301] on icon at bounding box center [783, 303] width 15 height 15
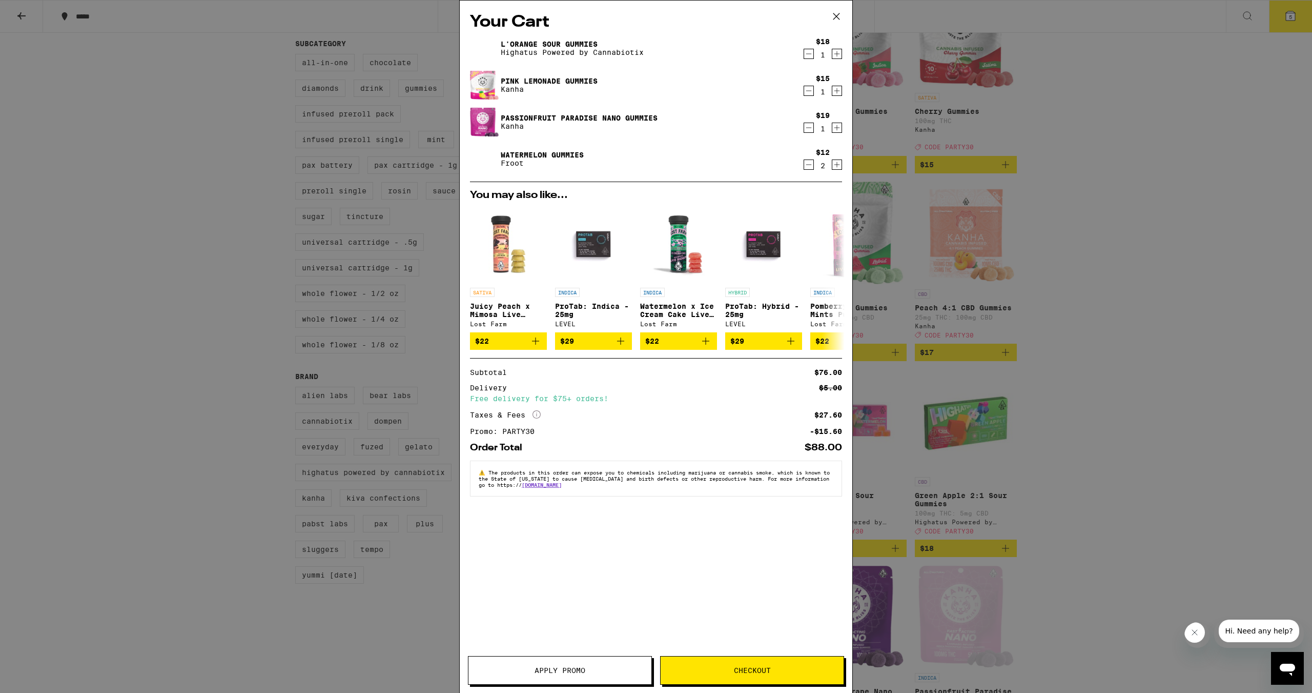
click at [837, 95] on icon "Increment" at bounding box center [837, 91] width 9 height 12
click at [725, 667] on span "Checkout" at bounding box center [752, 670] width 183 height 7
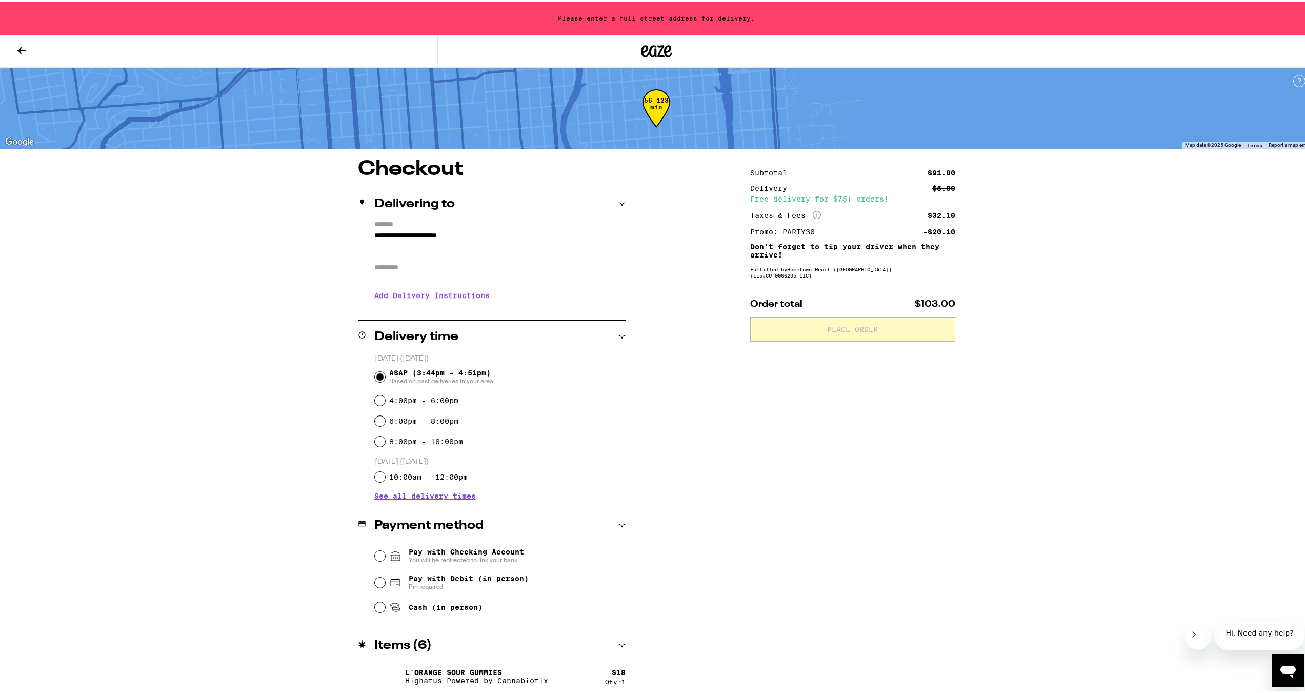
click at [407, 231] on input "**********" at bounding box center [499, 236] width 251 height 17
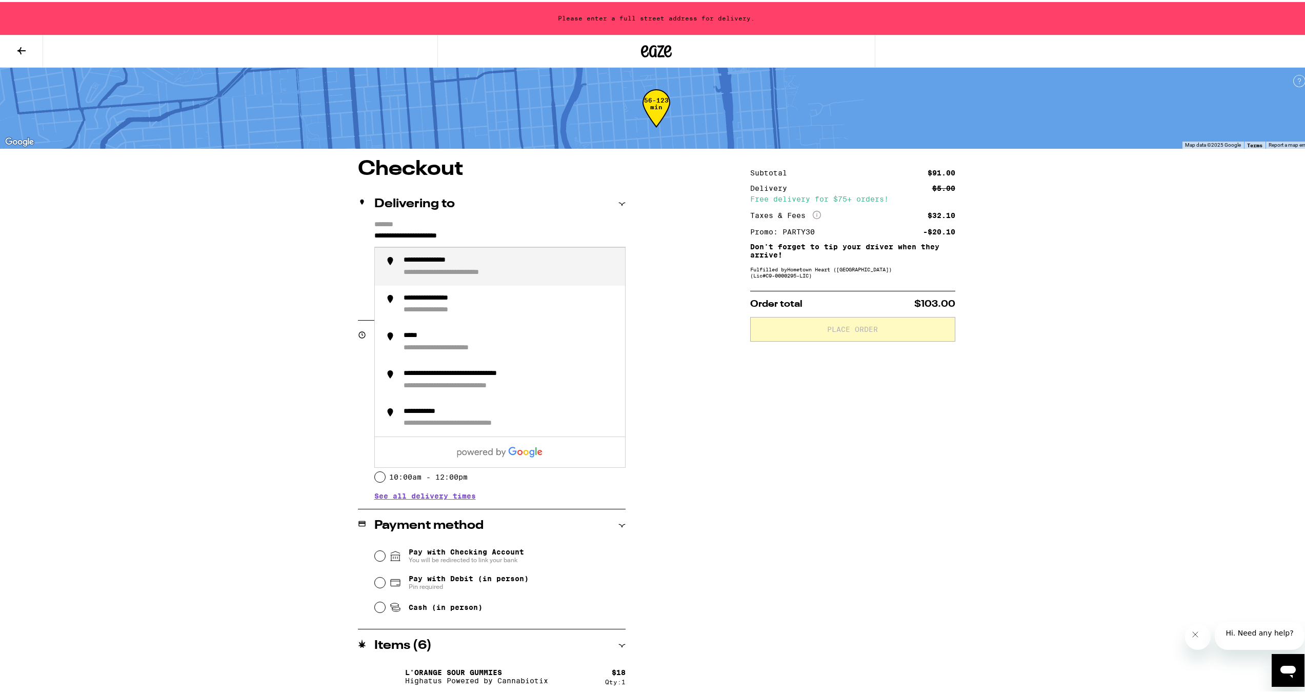
click at [407, 231] on input "**********" at bounding box center [499, 236] width 251 height 17
click at [445, 266] on div "**********" at bounding box center [509, 265] width 213 height 22
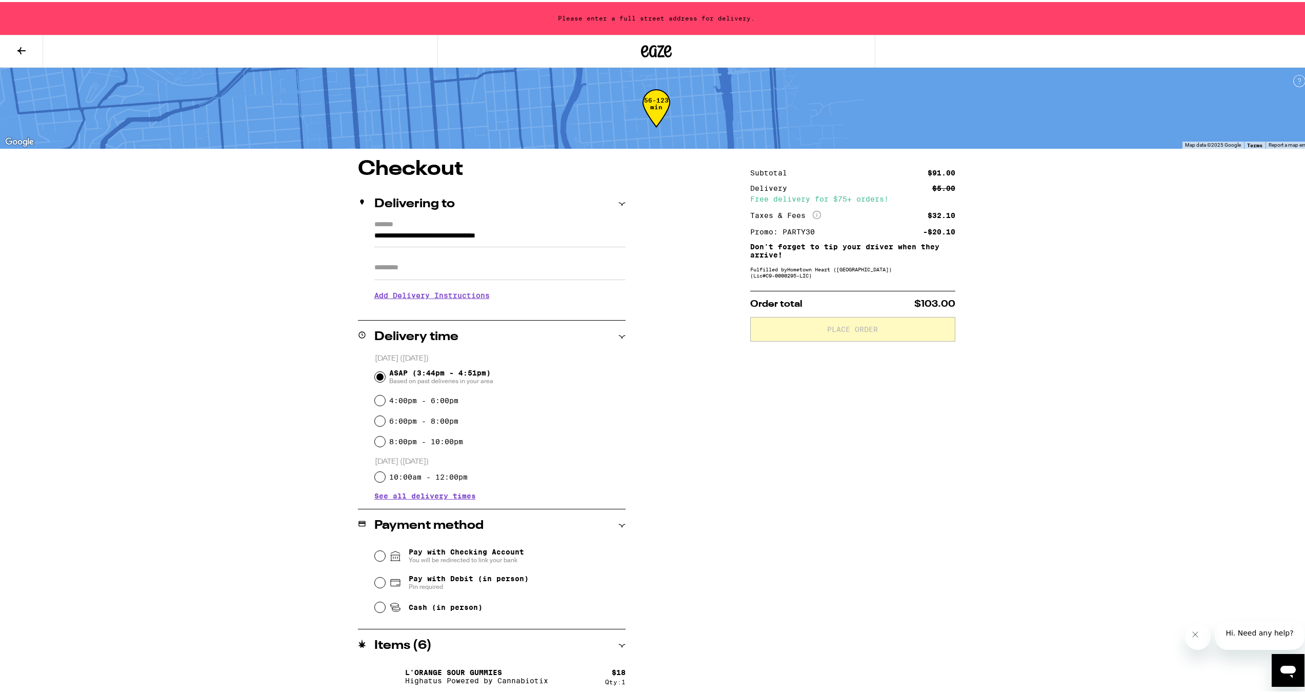
type input "**********"
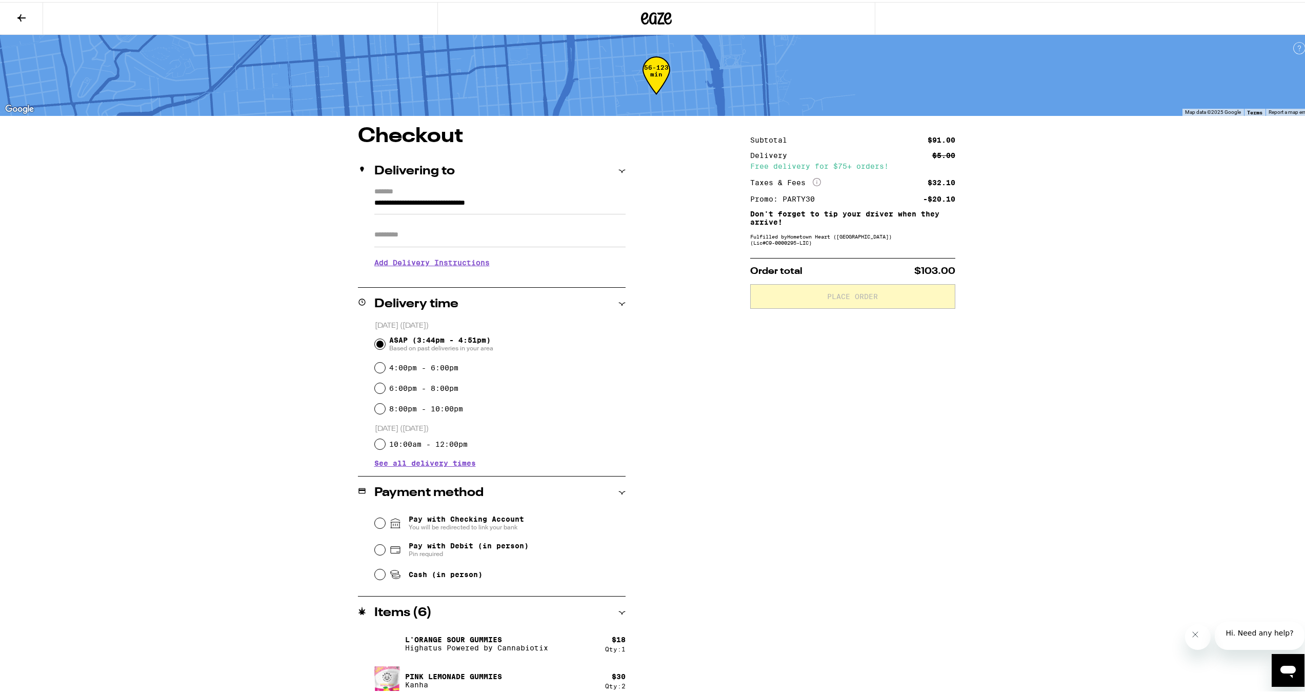
click at [430, 267] on h3 "Add Delivery Instructions" at bounding box center [499, 261] width 251 height 24
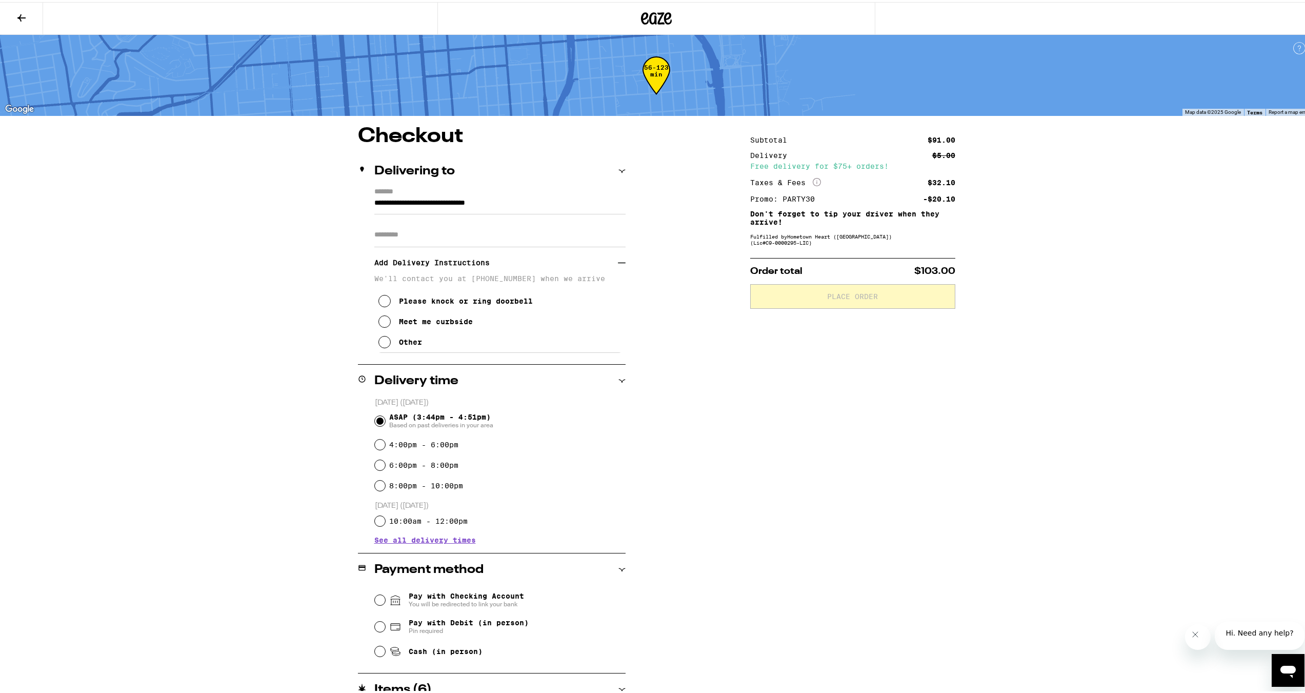
click at [409, 324] on div "Meet me curbside" at bounding box center [436, 319] width 74 height 8
click at [258, 353] on div "**********" at bounding box center [656, 426] width 1312 height 852
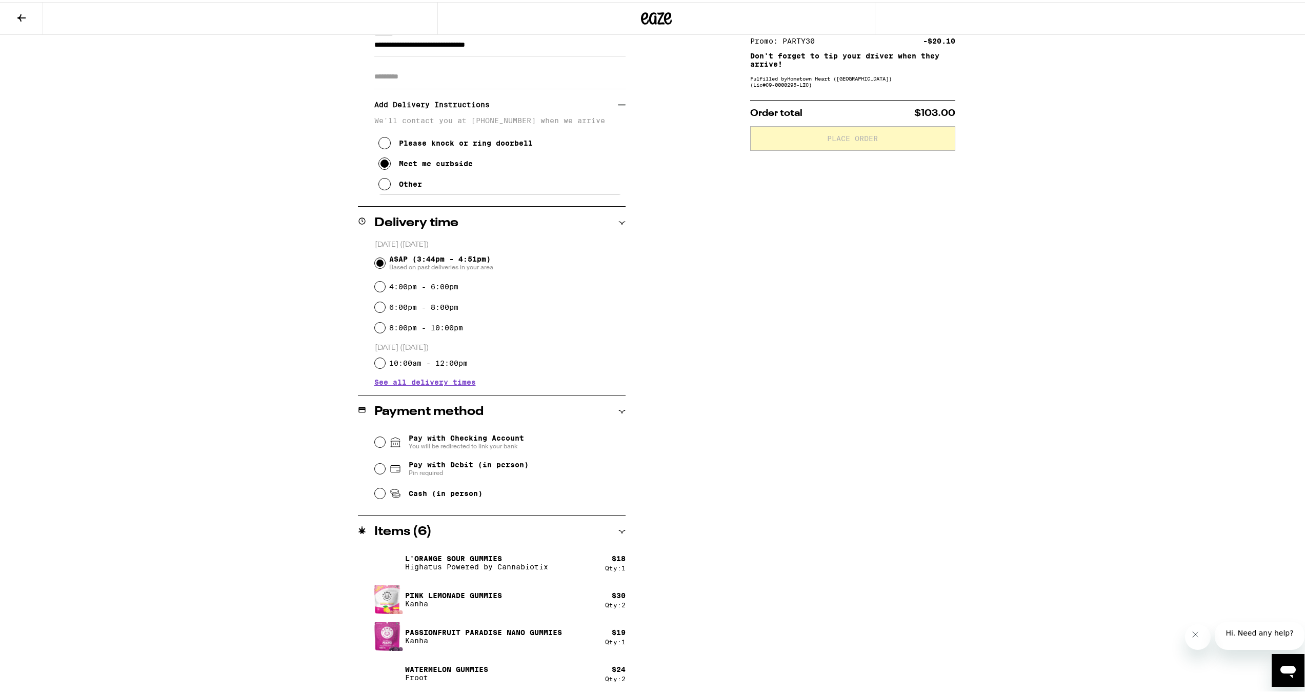
scroll to position [159, 0]
click at [375, 485] on div "Cash (in person)" at bounding box center [500, 489] width 251 height 23
click at [375, 491] on input "Cash (in person)" at bounding box center [380, 489] width 10 height 10
radio input "true"
click at [274, 494] on div "**********" at bounding box center [656, 267] width 1312 height 852
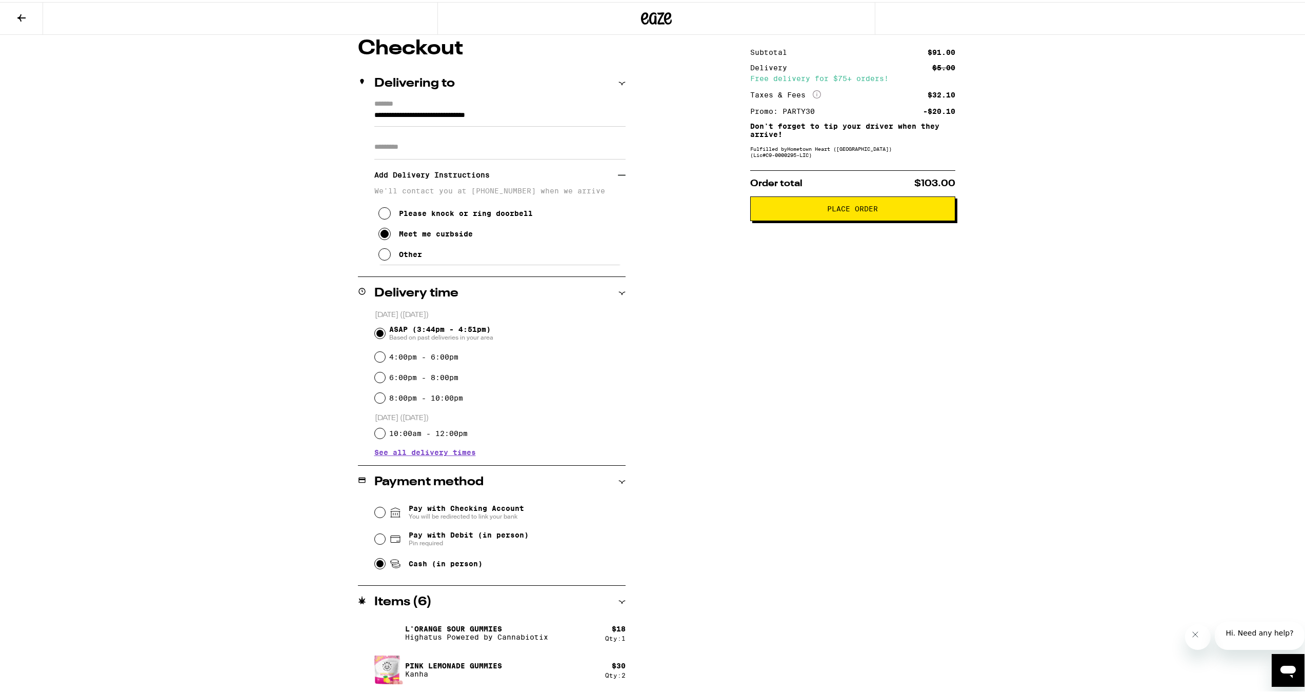
scroll to position [0, 0]
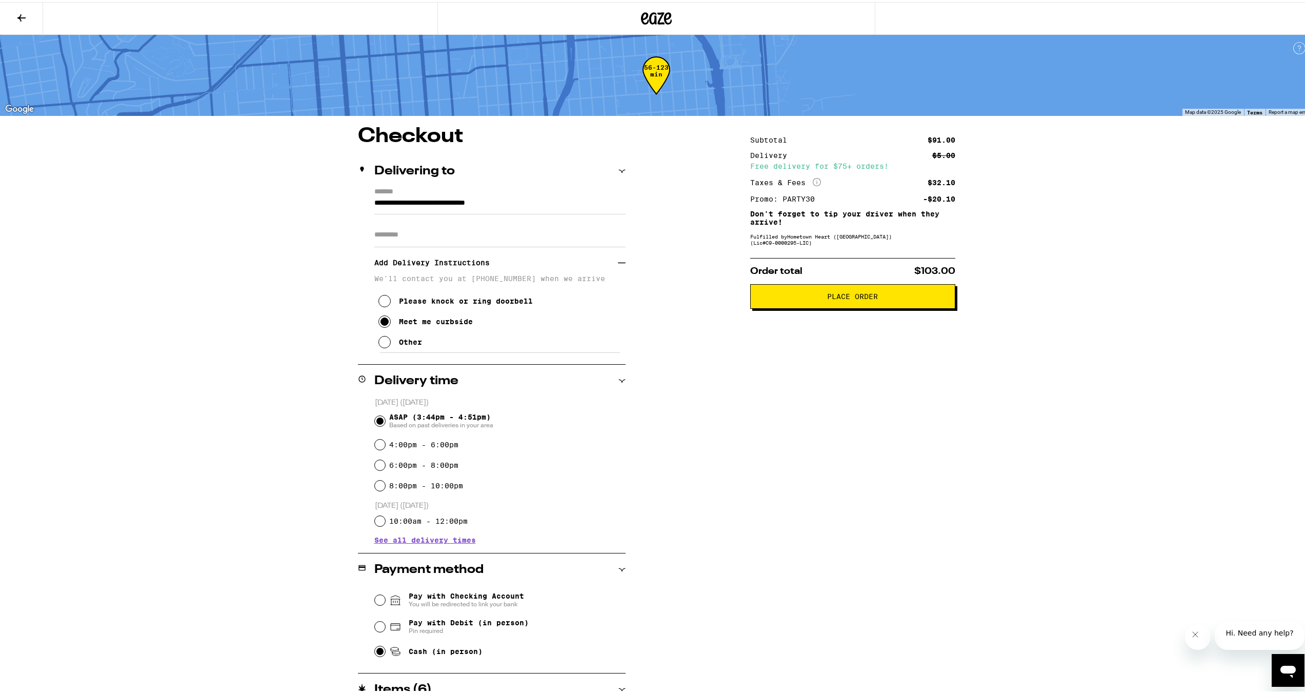
click at [841, 298] on span "Place Order" at bounding box center [852, 294] width 51 height 7
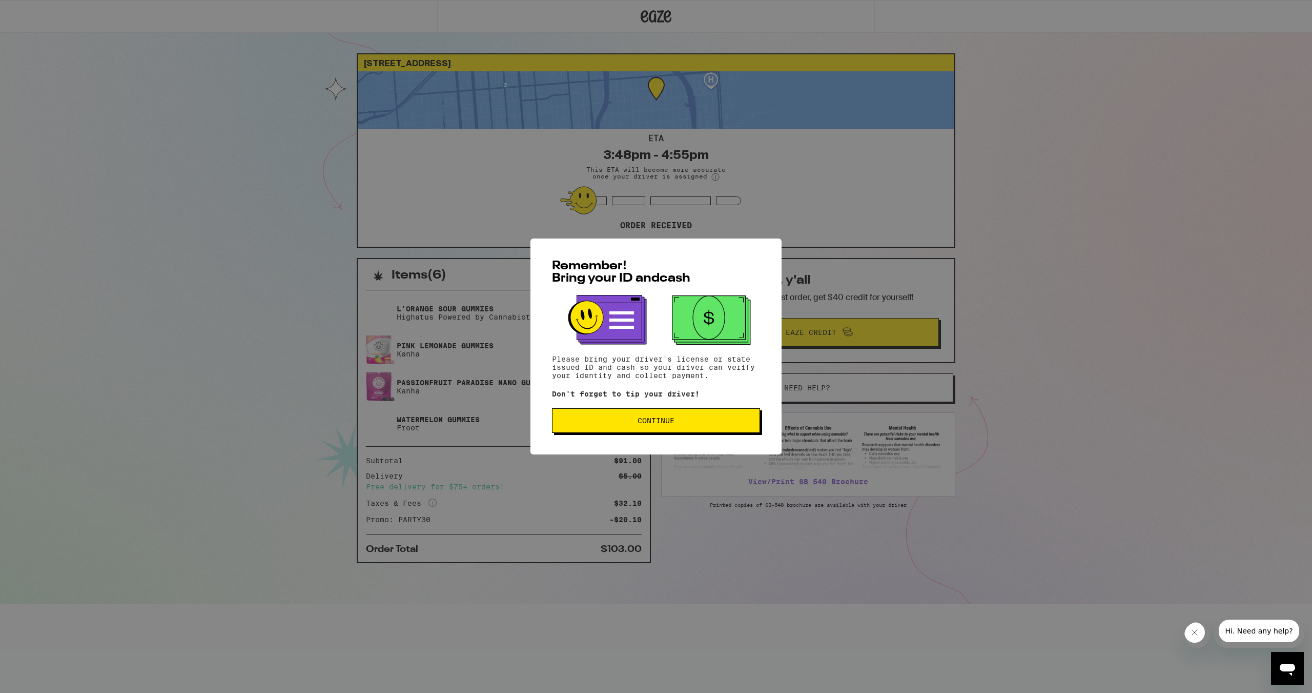
click at [732, 424] on span "Continue" at bounding box center [656, 420] width 191 height 7
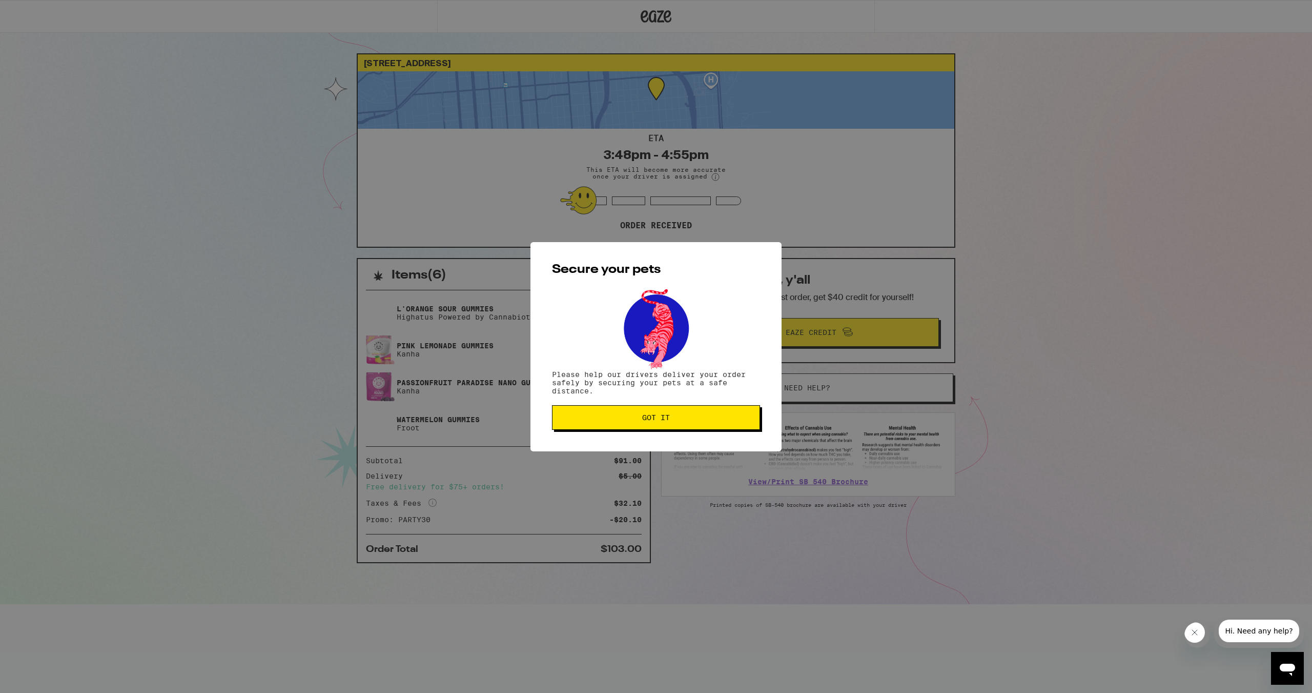
click at [732, 425] on button "Got it" at bounding box center [656, 417] width 208 height 25
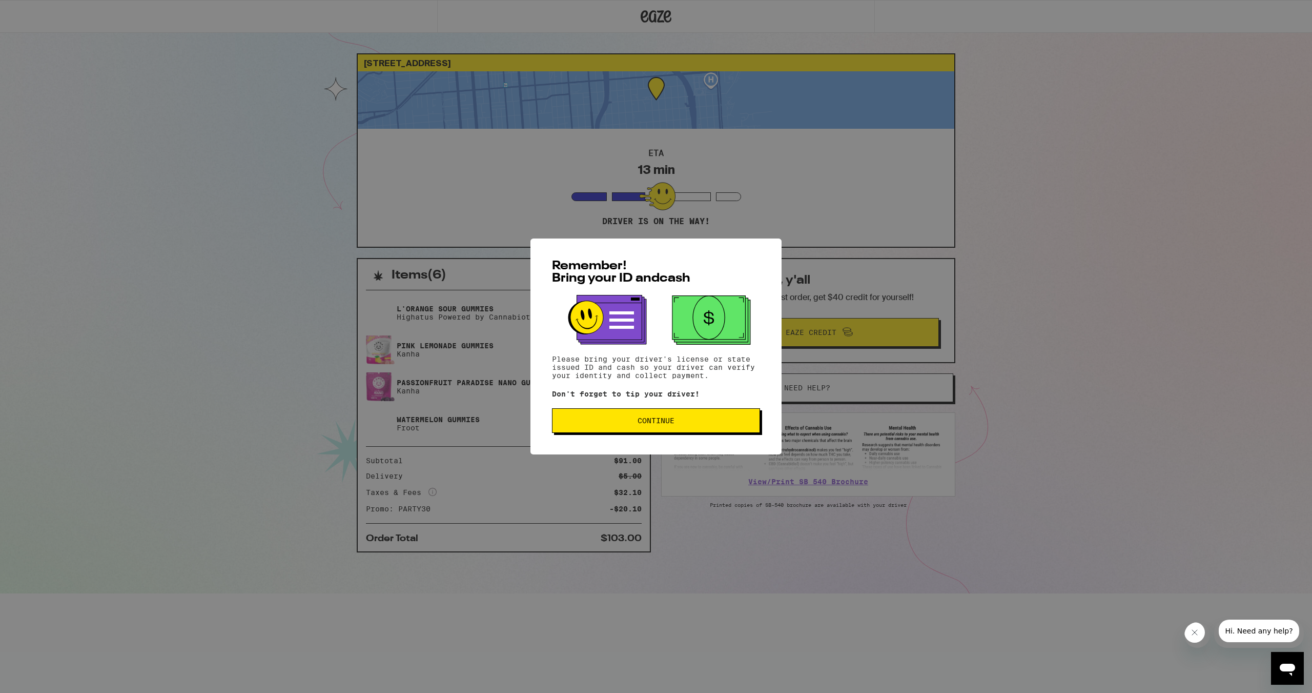
click at [649, 430] on button "Continue" at bounding box center [656, 420] width 208 height 25
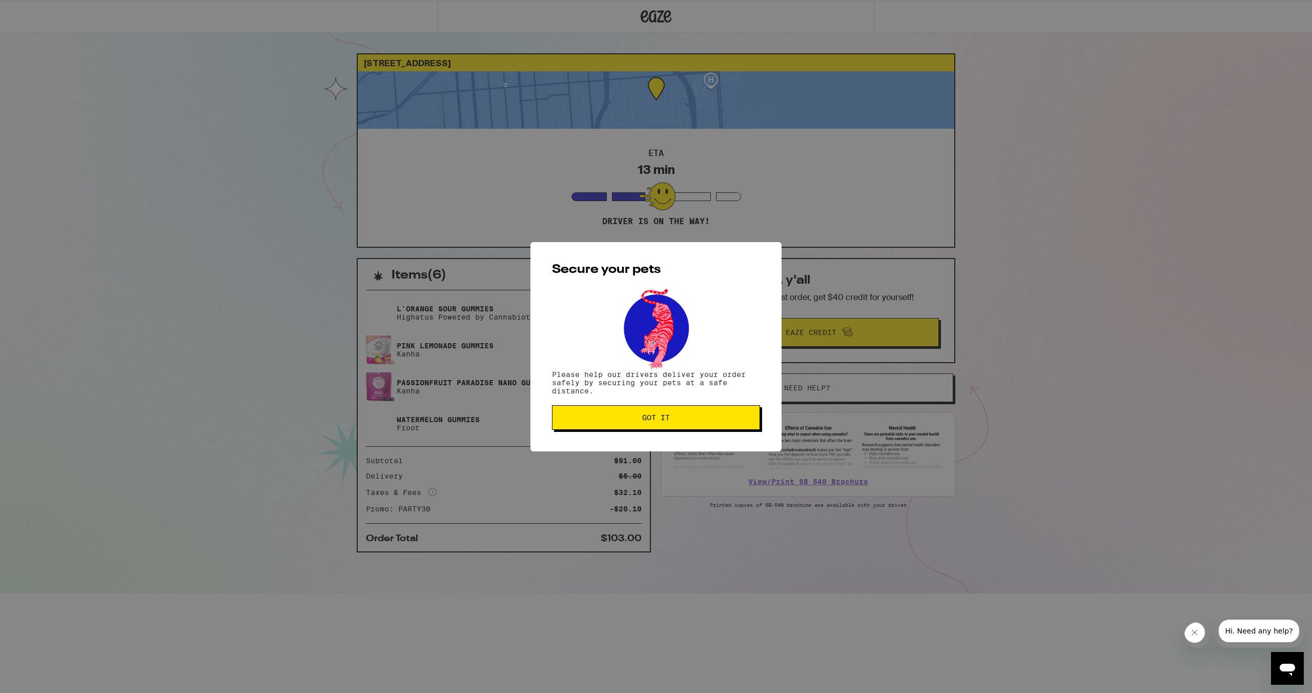
click at [647, 429] on button "Got it" at bounding box center [656, 417] width 208 height 25
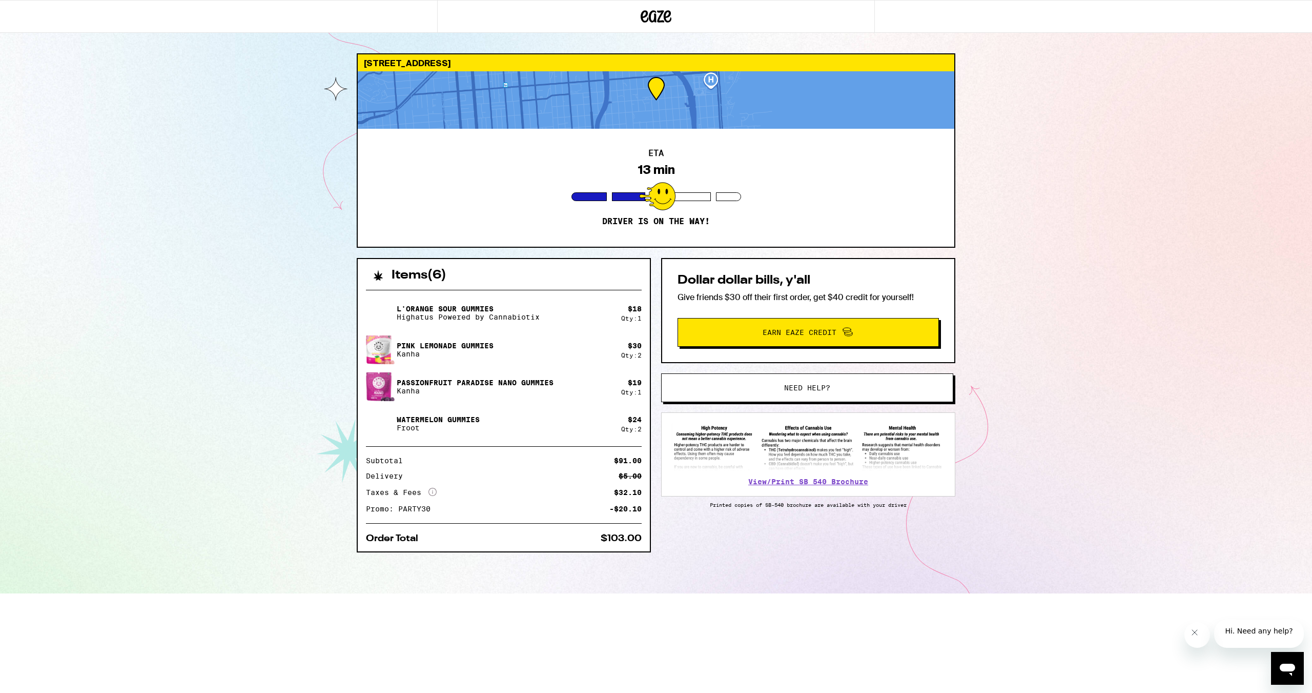
click at [689, 93] on div at bounding box center [656, 99] width 597 height 57
